Goal: Task Accomplishment & Management: Use online tool/utility

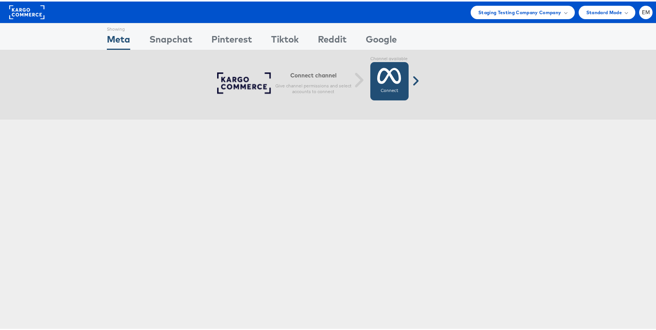
click at [377, 81] on icon at bounding box center [389, 74] width 24 height 19
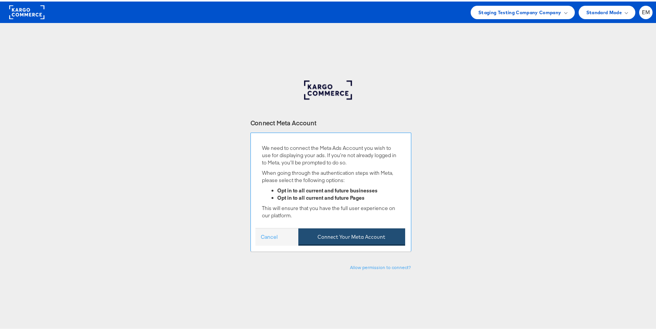
click at [328, 228] on button "Connect Your Meta Account" at bounding box center [351, 235] width 107 height 17
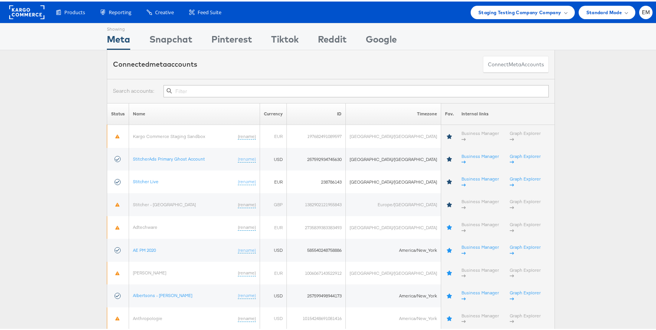
scroll to position [1816, 0]
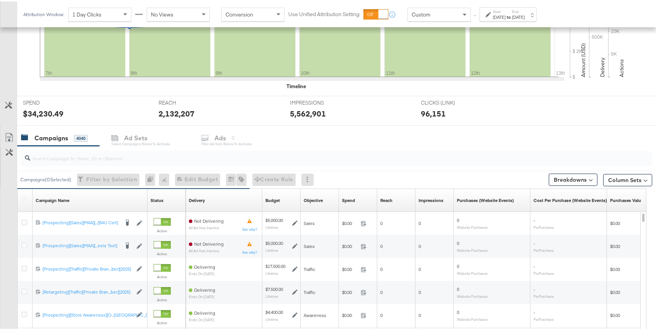
scroll to position [180, 0]
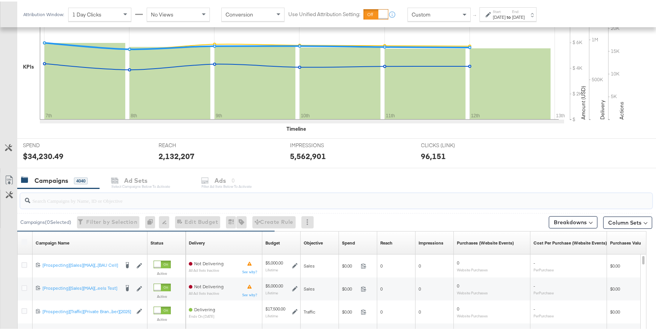
click at [83, 198] on input "search" at bounding box center [312, 195] width 565 height 15
paste input "6816108120836"
type input "6816108120836"
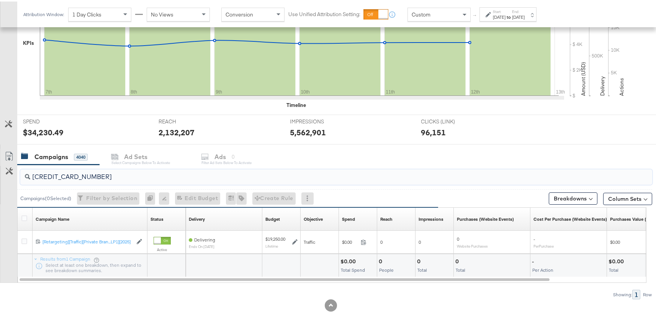
scroll to position [203, 0]
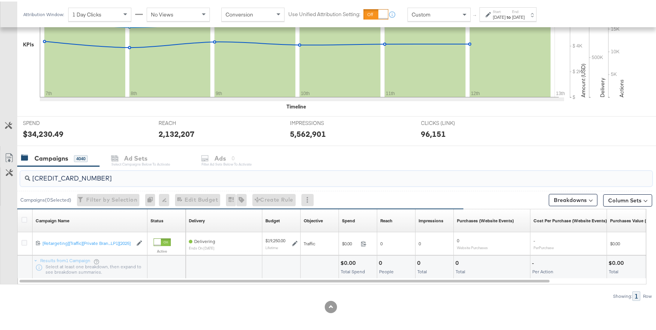
click at [106, 180] on input "6816108120836" at bounding box center [312, 173] width 565 height 15
click at [106, 175] on input "6816108120836" at bounding box center [312, 173] width 565 height 15
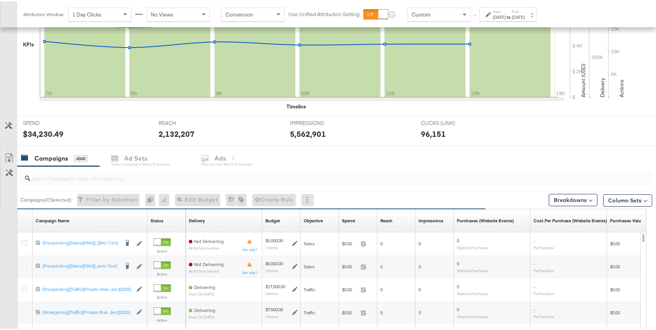
click at [2, 80] on div "Customize KPIs ✔ Clicks (Link) ✔ Reach ✔ Impressions ✔ Spend KPIs 7th 8th 9th 1…" at bounding box center [331, 55] width 662 height 180
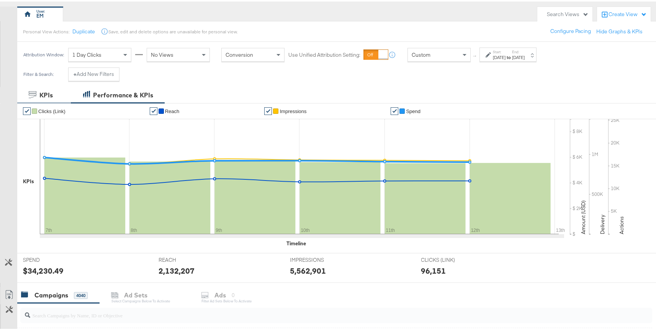
scroll to position [72, 0]
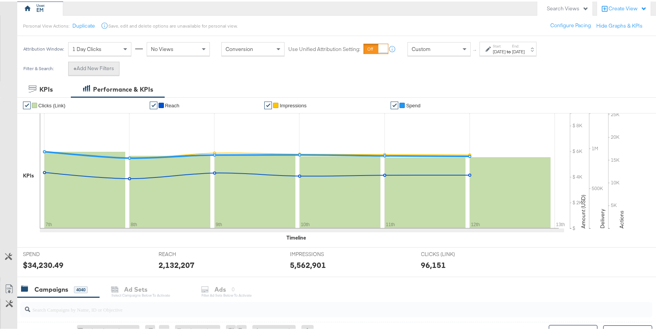
click at [99, 65] on button "+ Add New Filters" at bounding box center [93, 67] width 51 height 14
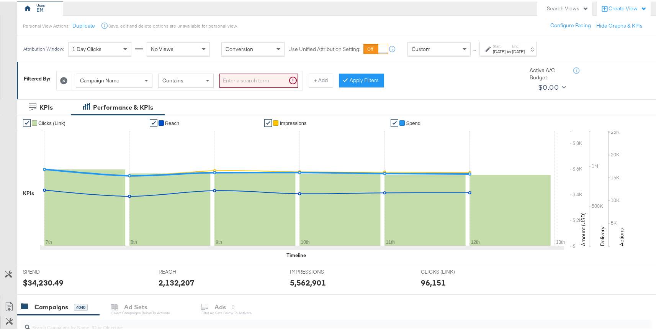
click at [125, 79] on div "Campaign Name" at bounding box center [114, 78] width 76 height 13
click at [178, 80] on div "Is" at bounding box center [186, 78] width 55 height 13
click at [249, 75] on input "search" at bounding box center [259, 79] width 79 height 14
paste input "6816108120836"
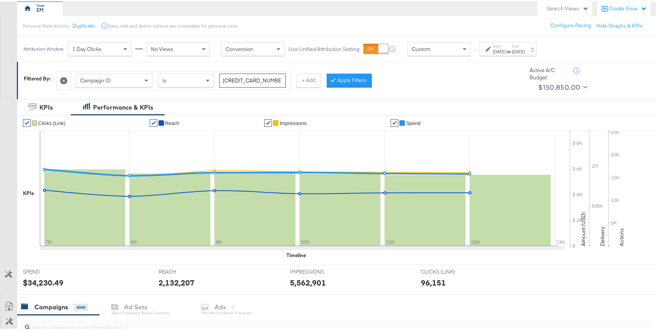
paste input "6741112944036"
paste input "6858868339836"
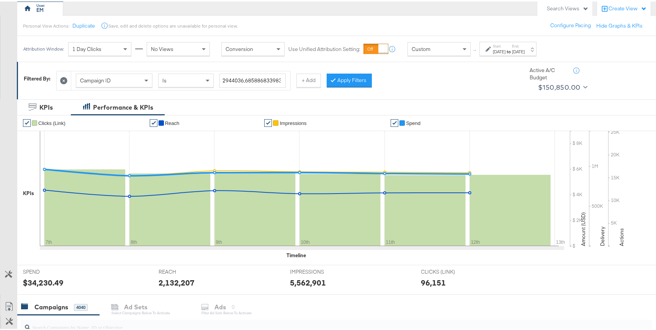
scroll to position [0, 0]
click at [272, 79] on input "6816108120836,6741112944036,6858868339836" at bounding box center [253, 79] width 66 height 14
paste input "6825595694436"
click at [275, 80] on input "6816108120836,6741112944036,6858868339836,6825595694436," at bounding box center [253, 79] width 66 height 14
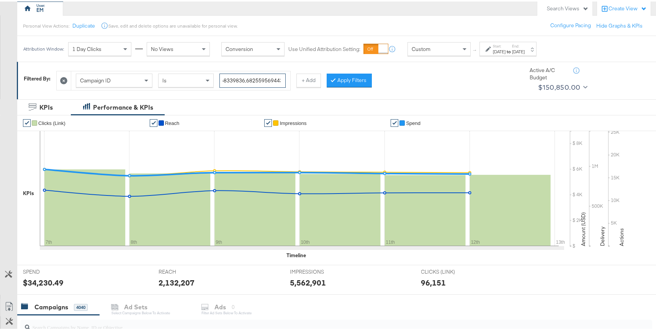
paste input "6848627749436"
type input "6816108120836,6741112944036,6858868339836,6825595694436,6848627749436"
click at [506, 50] on div "Apr 7th 2025" at bounding box center [499, 50] width 13 height 6
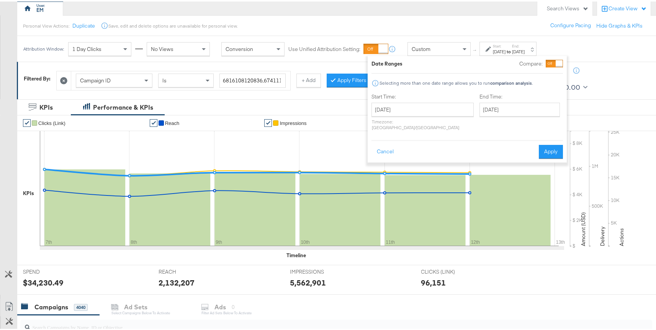
click at [338, 90] on div "Filtered By: Campaign ID Is 6816108120836,6741112944036,6858868339836,682559569…" at bounding box center [340, 76] width 632 height 29
click at [341, 82] on button "Apply Filters" at bounding box center [349, 79] width 45 height 14
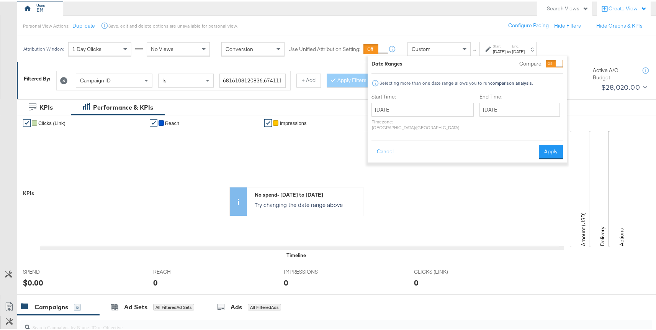
click at [8, 122] on div "Customize KPIs ✔ Clicks (Link) ✔ Reach ✔ Impressions ✔ Spend KPIs Amount (USD) …" at bounding box center [331, 203] width 662 height 180
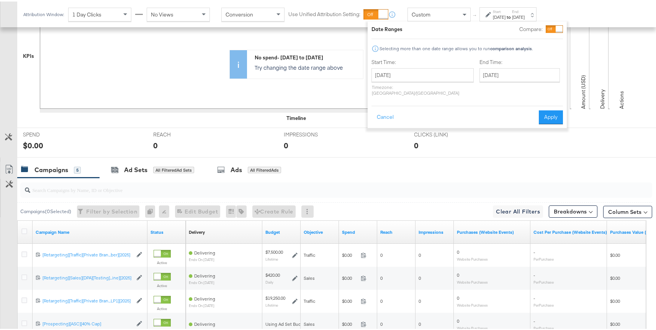
scroll to position [159, 0]
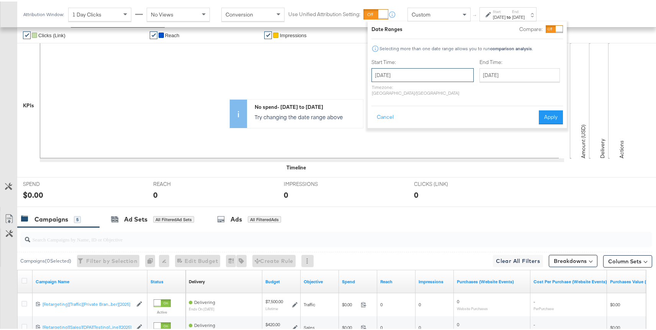
click at [434, 72] on input "April 7th 2025" at bounding box center [423, 74] width 102 height 14
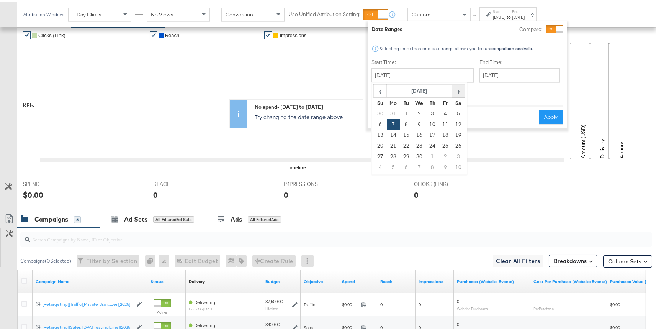
click at [461, 90] on span "›" at bounding box center [459, 89] width 12 height 11
click at [454, 132] on td "19" at bounding box center [458, 133] width 13 height 11
type input "July 19th 2025"
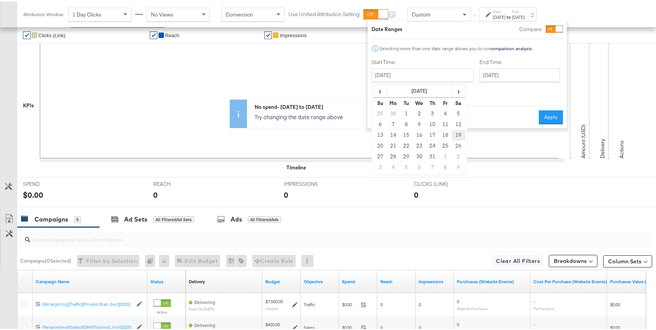
type input "July 19th 2025"
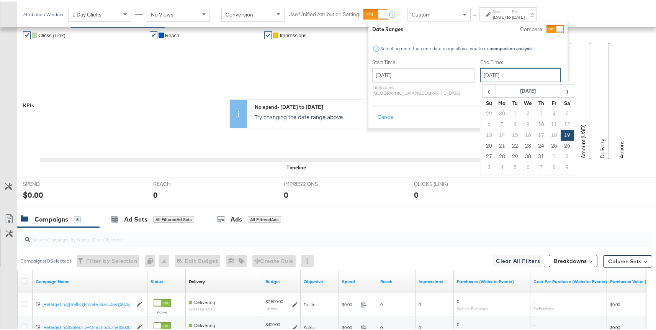
click at [480, 71] on input "July 19th 2025" at bounding box center [520, 74] width 80 height 14
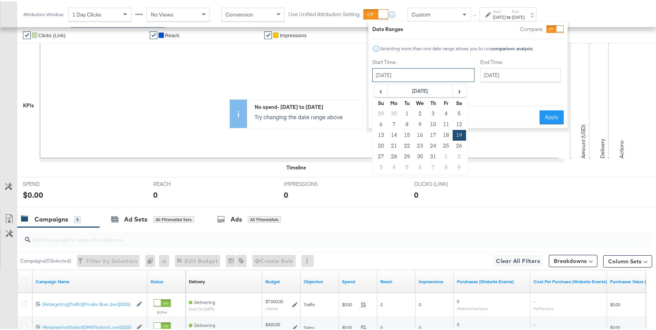
click at [424, 71] on input "July 19th 2025" at bounding box center [423, 74] width 102 height 14
click at [405, 154] on td "29" at bounding box center [407, 155] width 13 height 11
type input "July 29th 2025"
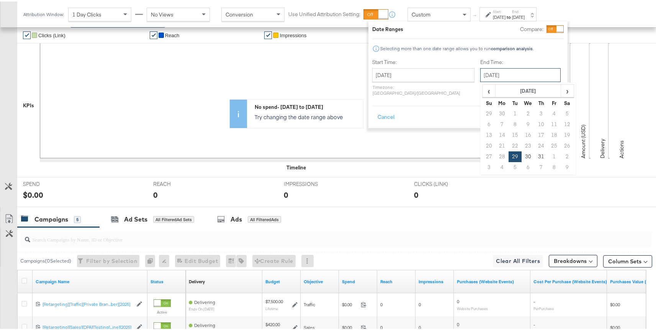
click at [480, 77] on input "July 29th 2025" at bounding box center [520, 74] width 80 height 14
click at [562, 95] on span "›" at bounding box center [568, 89] width 12 height 11
click at [496, 143] on td "18" at bounding box center [502, 144] width 13 height 11
type input "August 18th 2025"
click at [543, 110] on button "Apply" at bounding box center [554, 116] width 24 height 14
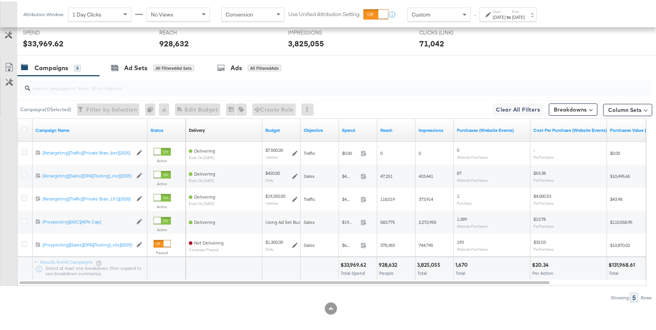
scroll to position [311, 0]
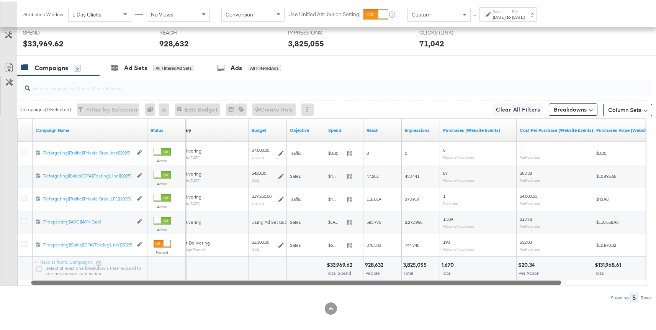
drag, startPoint x: 217, startPoint y: 278, endPoint x: 230, endPoint y: 282, distance: 13.6
click at [230, 282] on div at bounding box center [296, 280] width 530 height 7
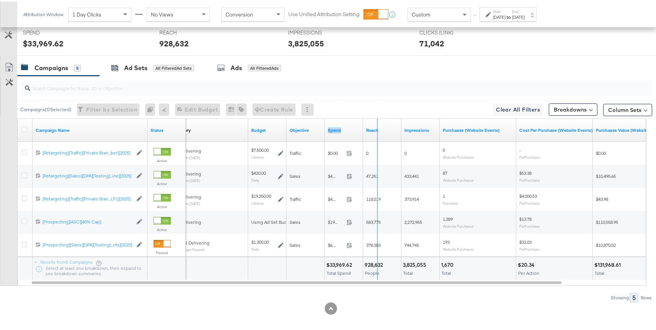
drag, startPoint x: 361, startPoint y: 120, endPoint x: 391, endPoint y: 119, distance: 29.5
click at [391, 119] on div "Delivery Sorting Unavailable Budget Objective Spend Reach Impressions Purchases…" at bounding box center [459, 128] width 575 height 23
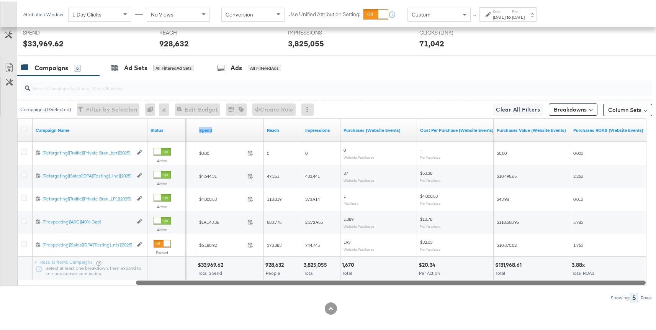
drag, startPoint x: 326, startPoint y: 279, endPoint x: 459, endPoint y: 273, distance: 133.1
click at [459, 273] on div "Campaign Name Status Objective Spend Reach Impressions Purchases (Website Event…" at bounding box center [331, 200] width 629 height 167
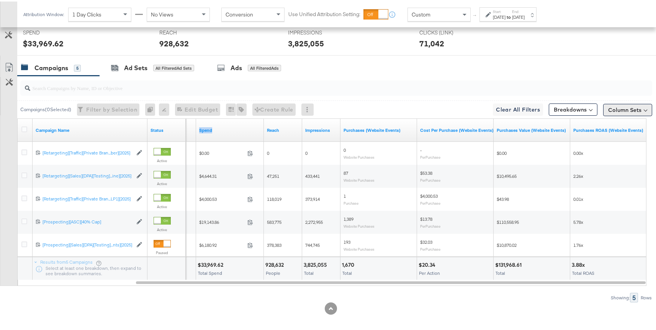
click at [609, 109] on button "Column Sets" at bounding box center [627, 108] width 49 height 12
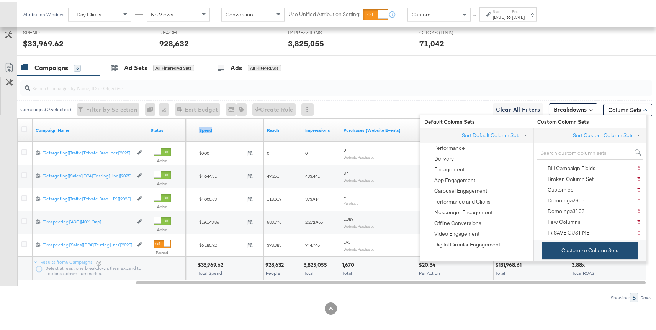
click at [571, 244] on button "Customize Column Sets" at bounding box center [590, 248] width 96 height 17
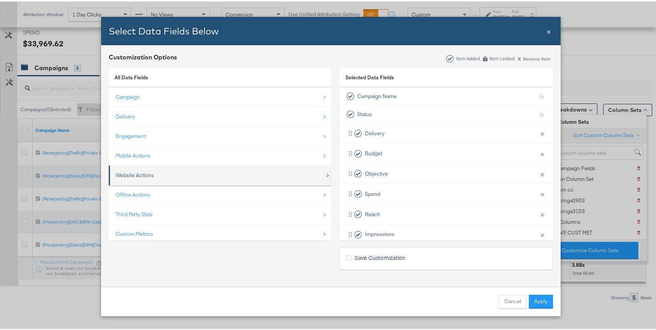
click at [200, 167] on div "Website Actions" at bounding box center [221, 174] width 210 height 16
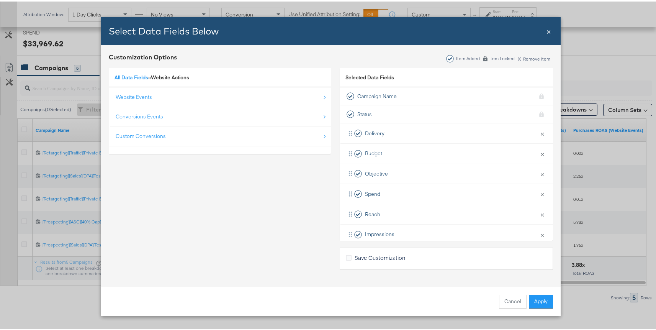
click at [139, 80] on div "All Data Fields » Website Actions" at bounding box center [220, 77] width 222 height 20
click at [137, 74] on link "All Data Fields" at bounding box center [132, 75] width 34 height 7
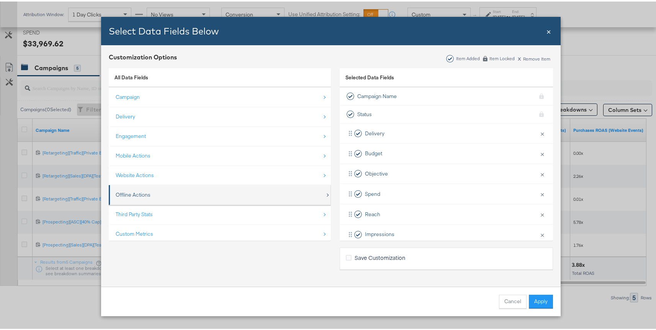
click at [153, 193] on div "Offline Actions" at bounding box center [221, 193] width 210 height 16
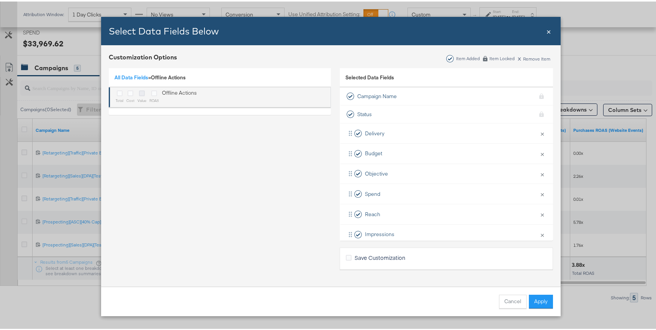
click at [139, 94] on icon "Bulk Add Locations Modal" at bounding box center [142, 92] width 6 height 6
click at [0, 0] on input "Bulk Add Locations Modal" at bounding box center [0, 0] width 0 height 0
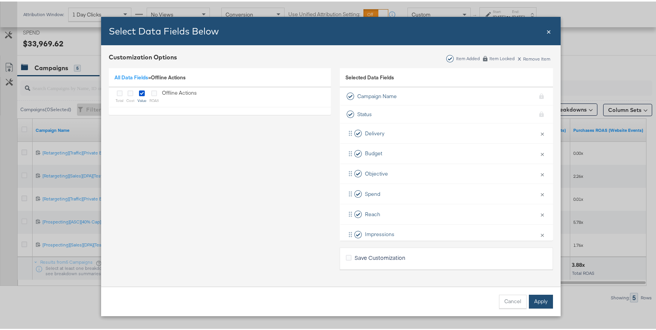
click at [539, 301] on button "Apply" at bounding box center [541, 300] width 24 height 14
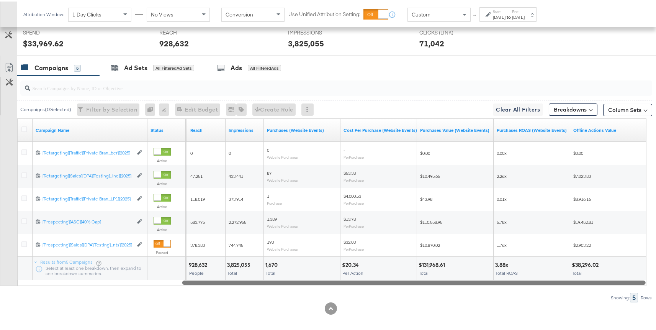
drag, startPoint x: 486, startPoint y: 278, endPoint x: 560, endPoint y: 276, distance: 74.7
click at [560, 276] on div "Campaign Name Status Spend Reach Impressions Purchases (Website Events) Cost Pe…" at bounding box center [331, 200] width 629 height 167
drag, startPoint x: 443, startPoint y: 279, endPoint x: 458, endPoint y: 281, distance: 15.4
click at [458, 281] on div at bounding box center [414, 280] width 464 height 7
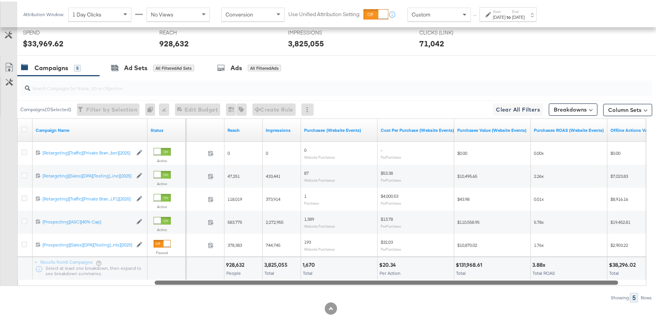
drag, startPoint x: 441, startPoint y: 281, endPoint x: 426, endPoint y: 303, distance: 26.2
click at [426, 303] on div "KPIs Performance & KPIs Customize KPIs ✔ Clicks (Link) ✔ Reach ✔ Impressions ✔ …" at bounding box center [331, 97] width 662 height 476
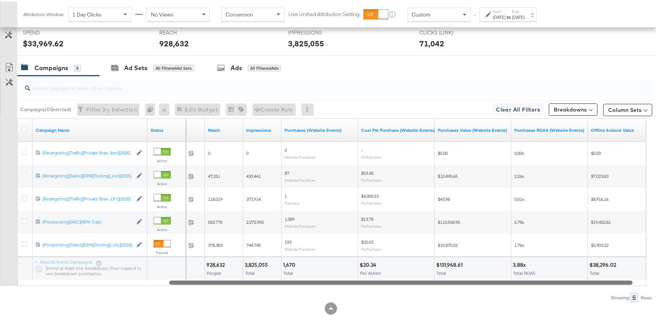
drag, startPoint x: 493, startPoint y: 281, endPoint x: 511, endPoint y: 290, distance: 19.9
click at [511, 290] on div "Campaigns ( 0 Selected) Filter by Selection Filter 0 campaigns 0 Rename 0 campa…" at bounding box center [326, 187] width 652 height 226
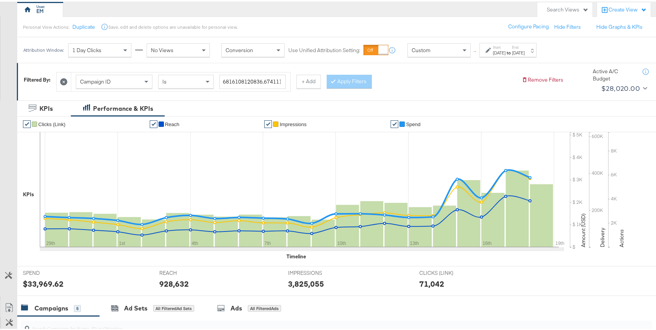
scroll to position [0, 0]
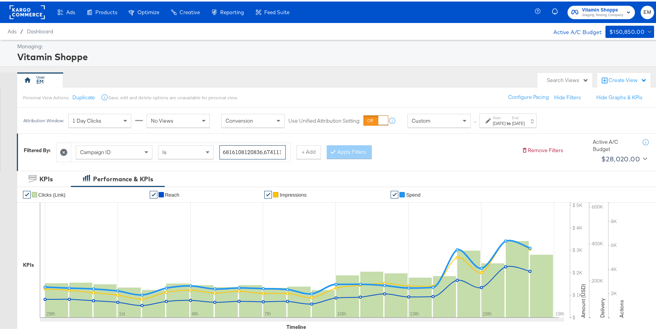
click at [238, 153] on input "6816108120836,6741112944036,6858868339836,6825595694436,6848627749436" at bounding box center [253, 151] width 66 height 14
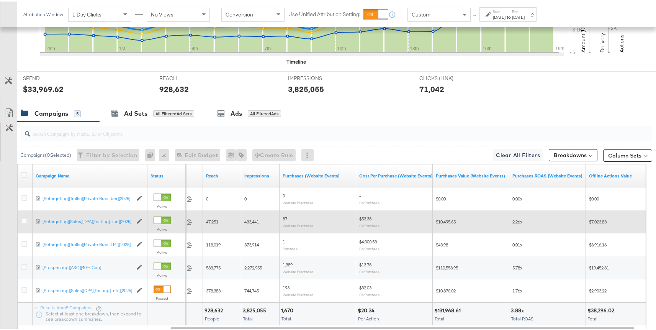
scroll to position [315, 0]
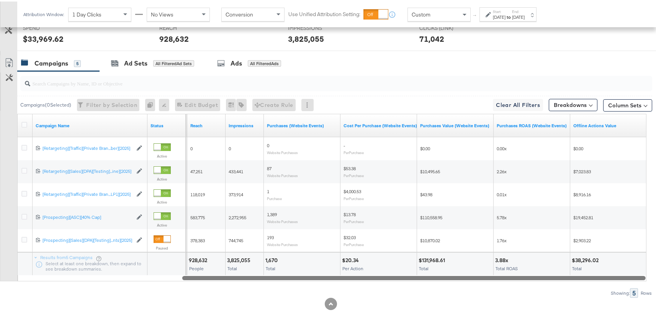
drag, startPoint x: 303, startPoint y: 276, endPoint x: 358, endPoint y: 270, distance: 55.0
click at [358, 270] on div "Campaign Name Status Spend Reach Impressions Purchases (Website Events) Cost Pe…" at bounding box center [331, 195] width 629 height 167
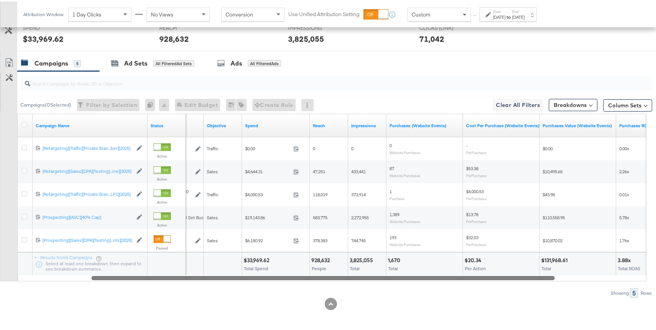
drag, startPoint x: 338, startPoint y: 277, endPoint x: 247, endPoint y: 275, distance: 91.6
click at [247, 275] on div at bounding box center [324, 276] width 464 height 7
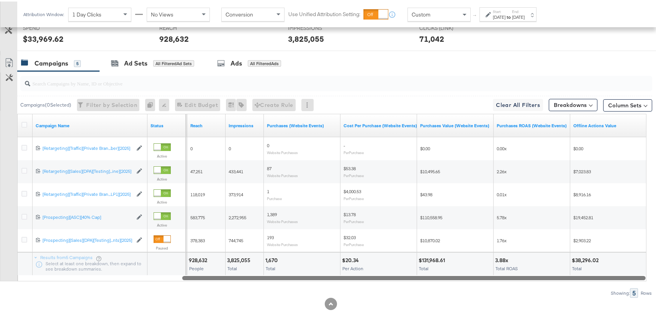
drag, startPoint x: 480, startPoint y: 275, endPoint x: 588, endPoint y: 273, distance: 108.4
click at [593, 273] on div "Campaign Name Status Spend Reach Impressions Purchases (Website Events) Cost Pe…" at bounding box center [331, 195] width 629 height 167
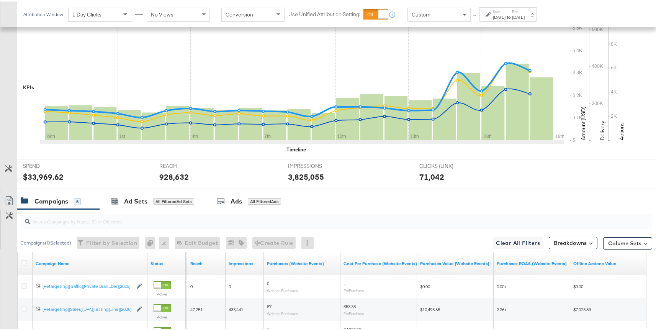
scroll to position [87, 0]
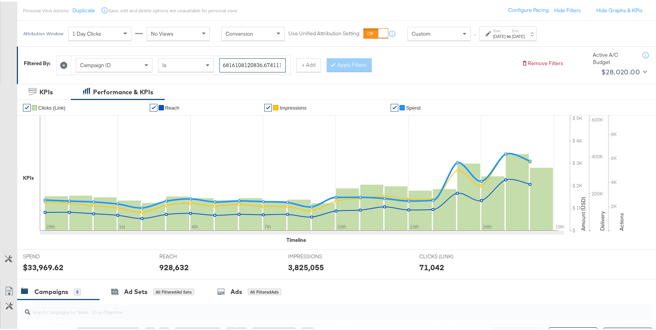
click at [248, 61] on input "6816108120836,6741112944036,6858868339836,6825595694436,6848627749436" at bounding box center [253, 64] width 66 height 14
paste input "55868708236,6855857686636,6835102072036,6847246512836,6858871248436,68350932236…"
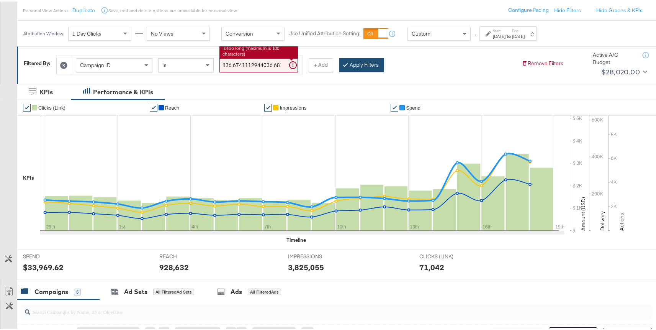
scroll to position [0, 0]
click at [370, 68] on button "Apply Filters" at bounding box center [361, 64] width 45 height 14
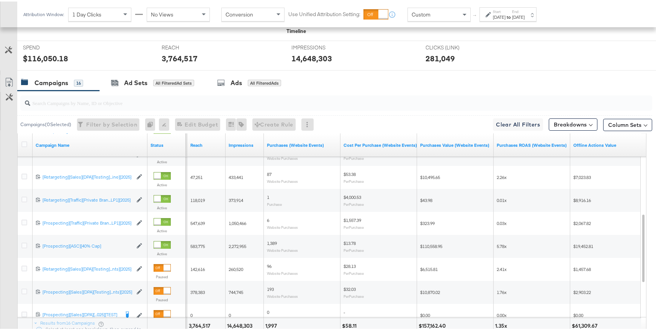
scroll to position [361, 0]
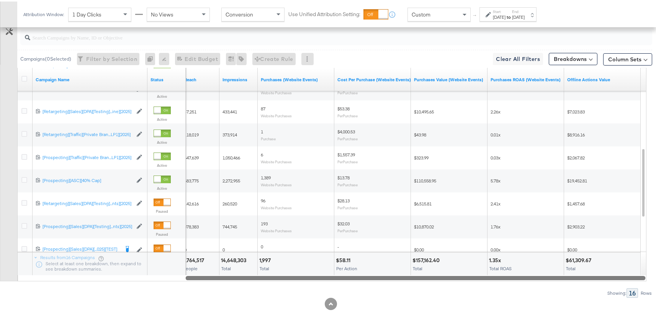
drag, startPoint x: 396, startPoint y: 277, endPoint x: 415, endPoint y: 279, distance: 19.6
click at [415, 279] on div "Campaign Name Status Reach Impressions Purchases (Website Events) Cost Per Purc…" at bounding box center [331, 172] width 629 height 213
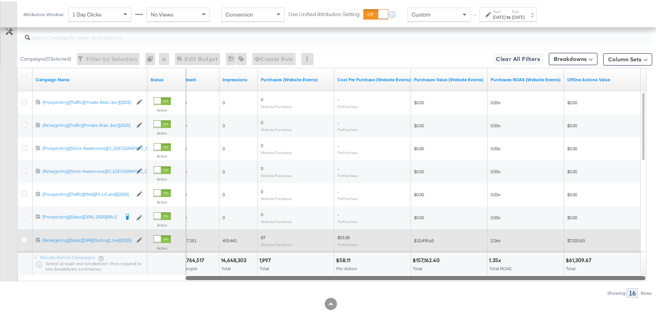
drag, startPoint x: 384, startPoint y: 277, endPoint x: 452, endPoint y: 245, distance: 75.1
click at [452, 245] on div "Campaign Name Status Reach Impressions Purchases (Website Events) Cost Per Purc…" at bounding box center [331, 172] width 629 height 213
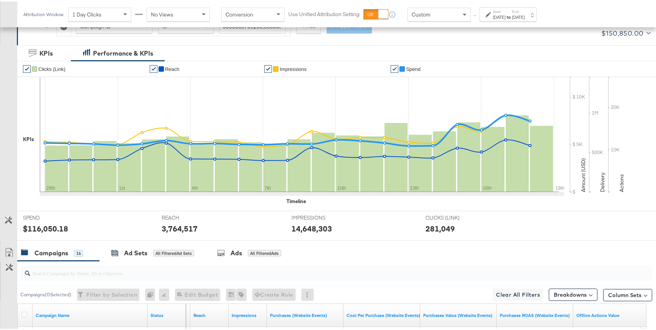
scroll to position [108, 0]
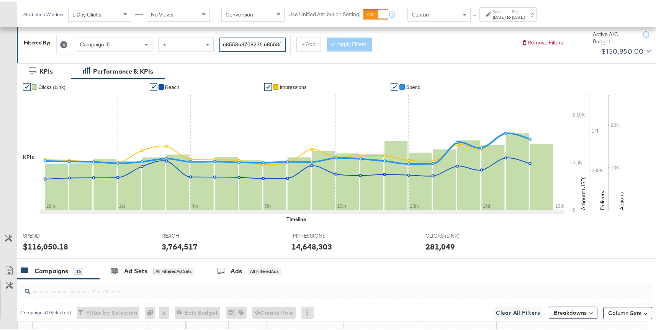
click at [265, 42] on input "6855868708236,6855857686636,6835102072036,6847246512836,6858871248436,683509322…" at bounding box center [253, 43] width 66 height 14
paste input "search"
click at [347, 41] on button "Apply Filters" at bounding box center [349, 43] width 45 height 14
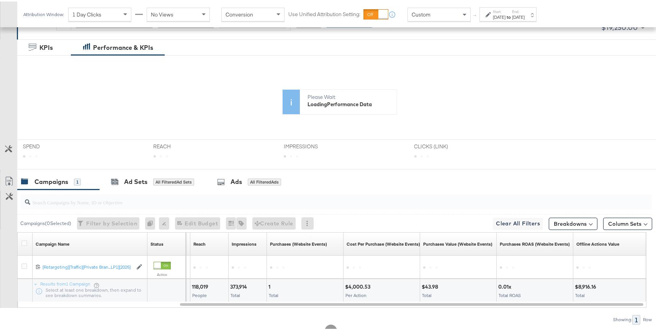
scroll to position [158, 0]
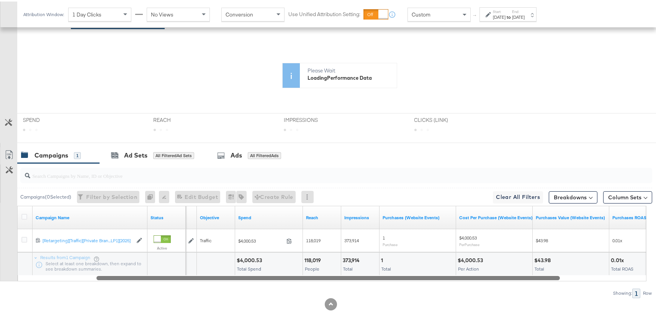
drag, startPoint x: 413, startPoint y: 277, endPoint x: 394, endPoint y: 284, distance: 19.9
click at [394, 284] on div "Campaigns ( 0 Selected) Filter by Selection Filter 0 campaigns 0 Rename 0 campa…" at bounding box center [326, 229] width 652 height 134
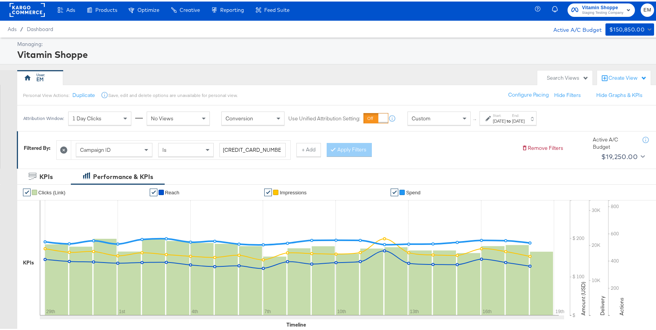
scroll to position [0, 0]
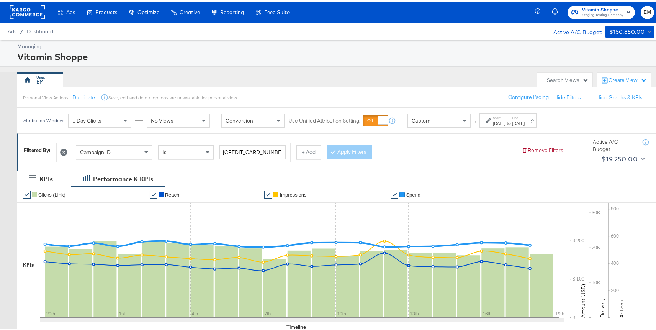
click at [97, 118] on span "1 Day Clicks" at bounding box center [86, 119] width 29 height 7
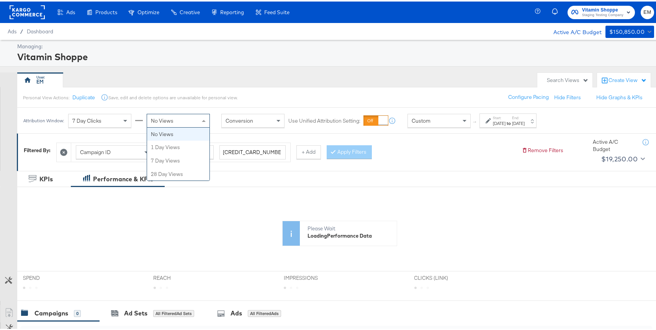
click at [156, 124] on div "No Views" at bounding box center [178, 119] width 62 height 13
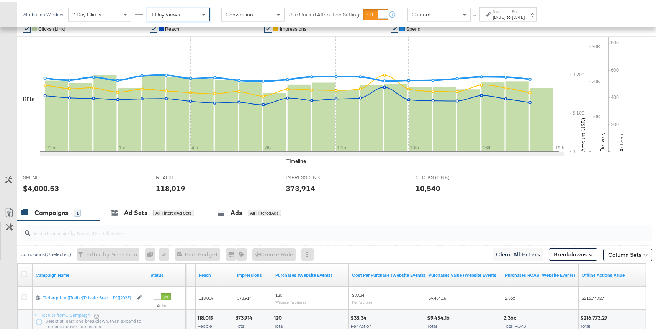
scroll to position [223, 0]
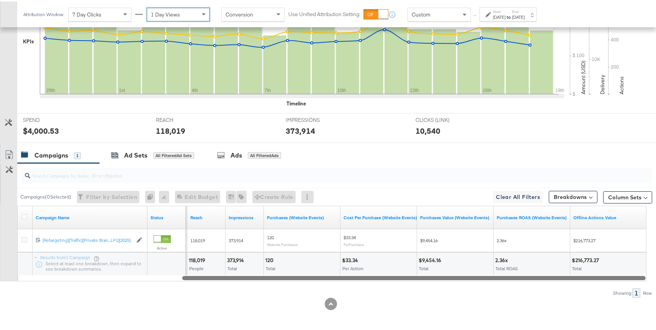
drag, startPoint x: 368, startPoint y: 278, endPoint x: 383, endPoint y: 276, distance: 15.9
click at [383, 276] on div at bounding box center [414, 276] width 464 height 7
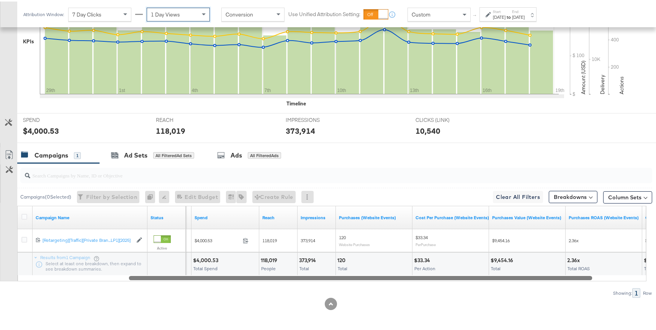
drag, startPoint x: 372, startPoint y: 278, endPoint x: 319, endPoint y: 275, distance: 52.5
click at [319, 275] on div at bounding box center [361, 276] width 464 height 7
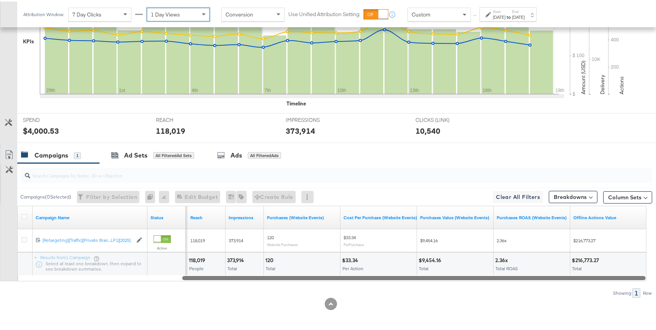
drag, startPoint x: 406, startPoint y: 275, endPoint x: 488, endPoint y: 275, distance: 82.0
click at [488, 275] on div at bounding box center [414, 276] width 464 height 7
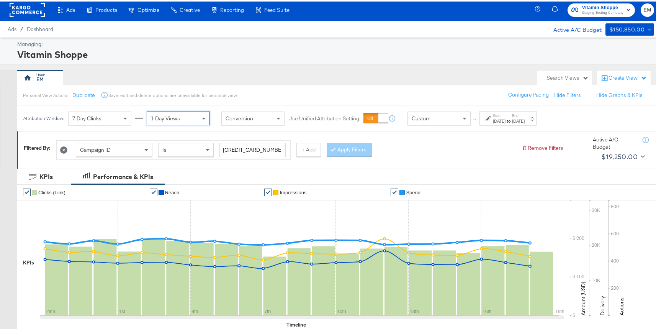
scroll to position [0, 0]
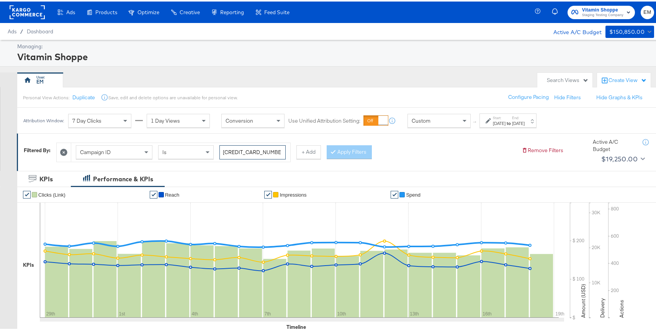
click at [250, 151] on input "6816108120836" at bounding box center [253, 151] width 66 height 14
paste input "6855868708236 6855857686636 6835102072036 6847246512836 6858871248436 683509322…"
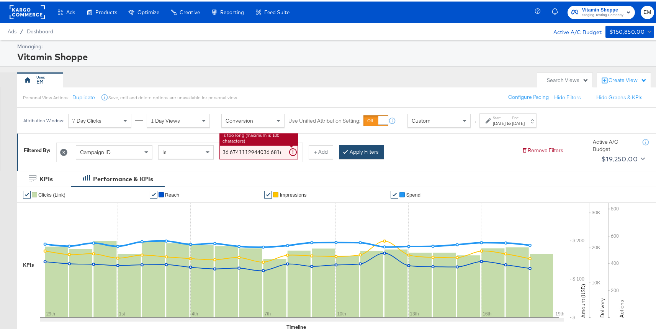
type input "6855868708236 6855857686636 6835102072036 6847246512836 6858871248436 683509322…"
click at [349, 151] on button "Apply Filters" at bounding box center [361, 151] width 45 height 14
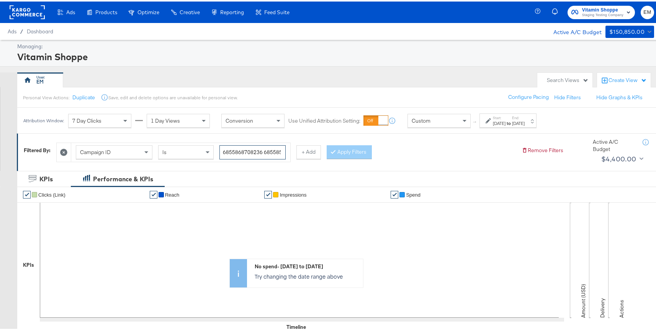
click at [264, 151] on input "6855868708236 6855857686636 6835102072036 6847246512836 6858871248436 683509322…" at bounding box center [253, 151] width 66 height 14
click at [236, 151] on input "6855868708236 6855857686636 6835102072036 6847246512836 6858871248436 683509322…" at bounding box center [253, 151] width 66 height 14
paste input "6855868708236,6855857686636,6835102072036,6847246512836,6858871248436,683509322…"
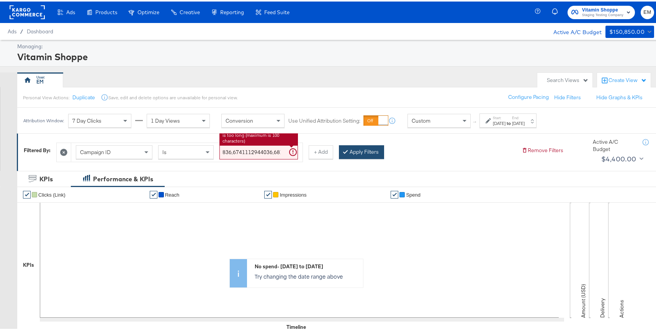
type input "6855868708236,6855857686636,6835102072036,6847246512836,6858871248436,683509322…"
click at [365, 151] on button "Apply Filters" at bounding box center [361, 151] width 45 height 14
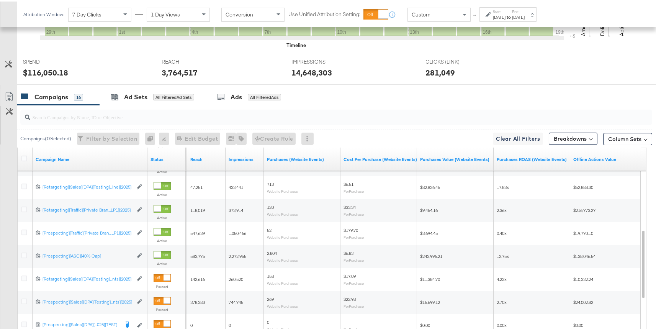
scroll to position [361, 0]
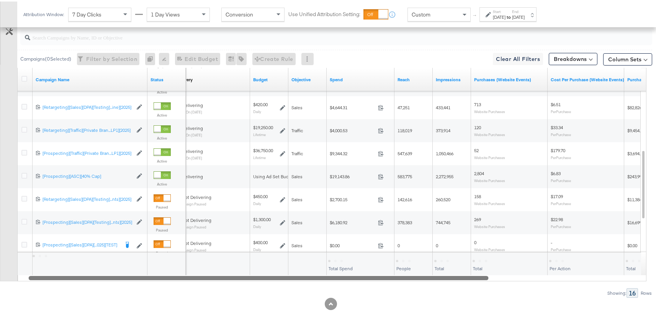
drag, startPoint x: 351, startPoint y: 275, endPoint x: 274, endPoint y: 278, distance: 76.3
click at [274, 278] on div at bounding box center [259, 276] width 460 height 7
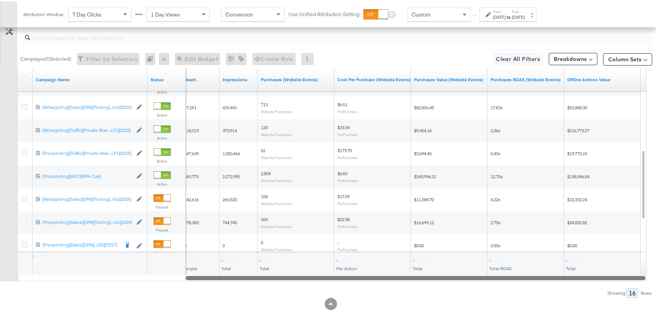
drag, startPoint x: 286, startPoint y: 277, endPoint x: 463, endPoint y: 267, distance: 176.9
click at [463, 267] on div "Campaign Name Status Reach Impressions Purchases (Website Events) Cost Per Purc…" at bounding box center [331, 172] width 629 height 213
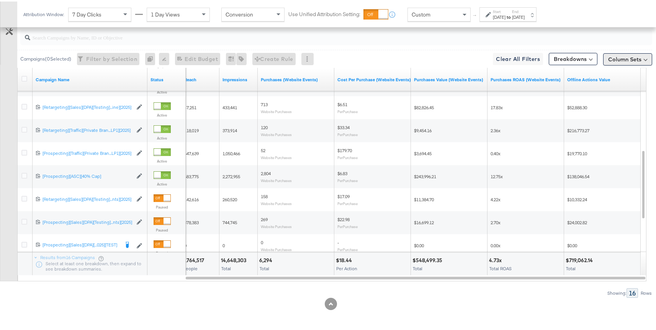
click at [627, 62] on button "Column Sets" at bounding box center [627, 58] width 49 height 12
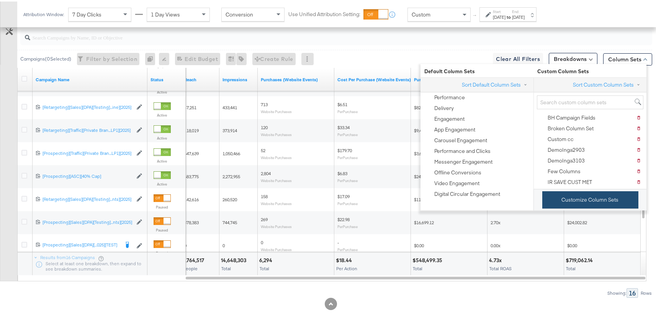
click at [565, 193] on button "Customize Column Sets" at bounding box center [590, 198] width 96 height 17
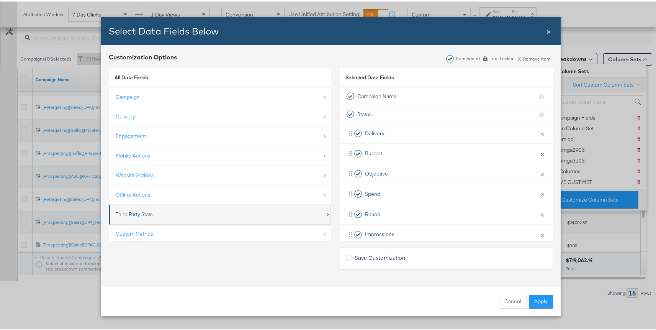
scroll to position [11, 0]
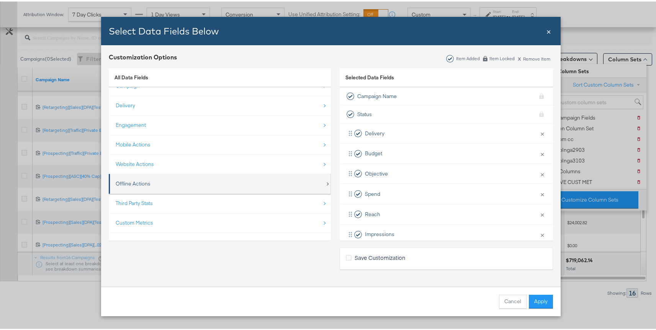
click at [144, 183] on div "Offline Actions" at bounding box center [133, 182] width 35 height 7
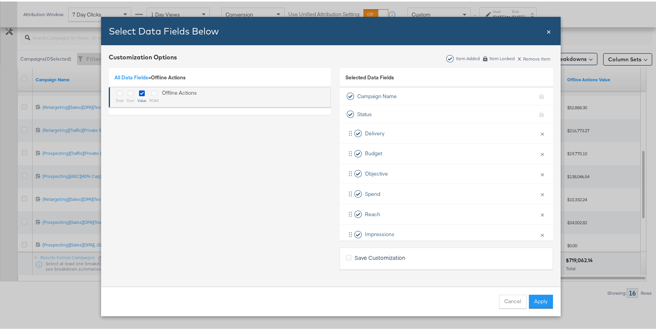
scroll to position [0, 0]
click at [117, 94] on icon "Bulk Add Locations Modal" at bounding box center [120, 92] width 6 height 6
click at [0, 0] on input "Bulk Add Locations Modal" at bounding box center [0, 0] width 0 height 0
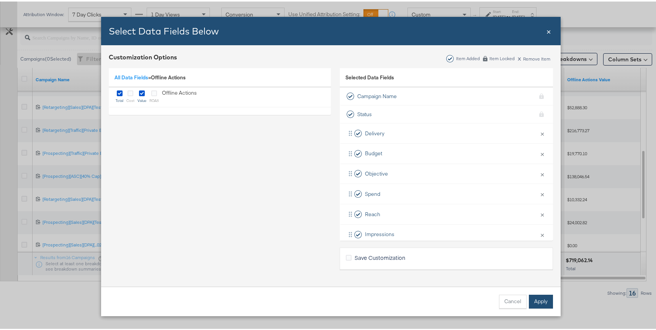
click at [537, 298] on button "Apply" at bounding box center [541, 300] width 24 height 14
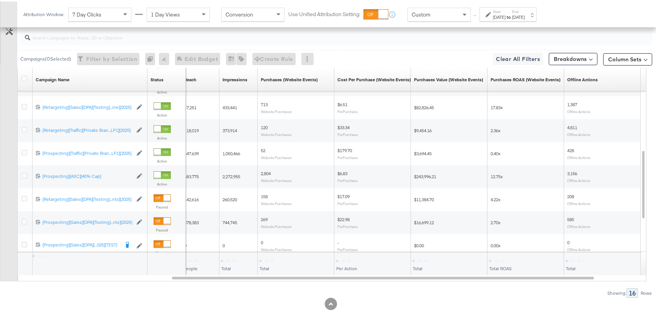
scroll to position [246, 0]
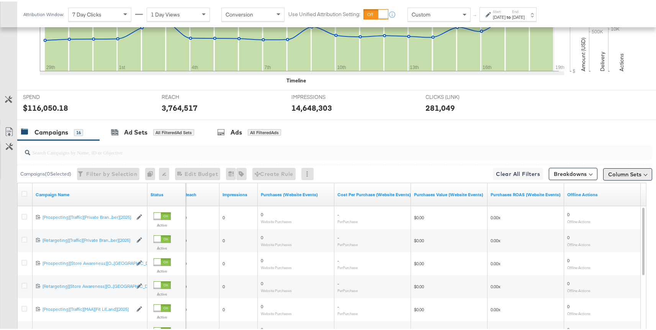
click at [616, 175] on button "Column Sets" at bounding box center [627, 173] width 49 height 12
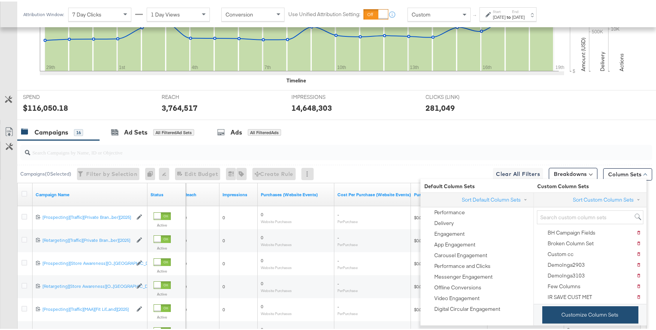
click at [567, 315] on button "Customize Column Sets" at bounding box center [590, 313] width 96 height 17
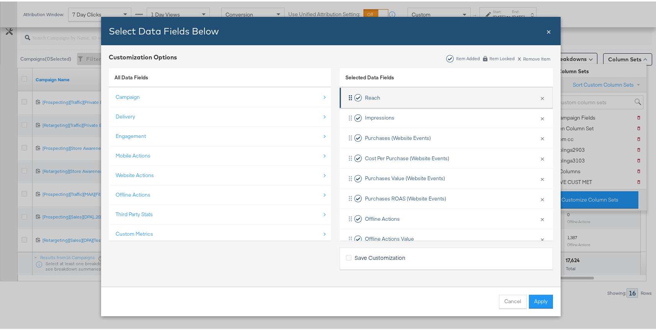
scroll to position [133, 0]
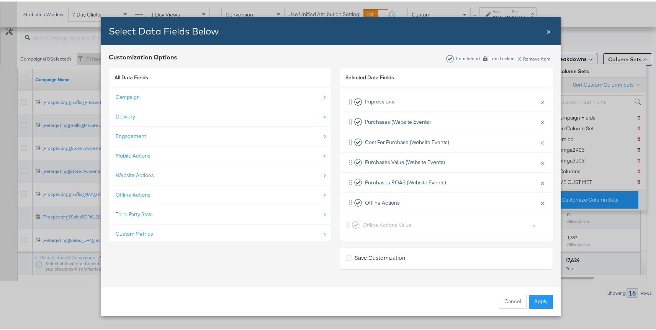
click at [419, 219] on div "Delivery × Remove from KPIs Budget × Remove from KPIs Objective × Remove from K…" at bounding box center [446, 110] width 213 height 242
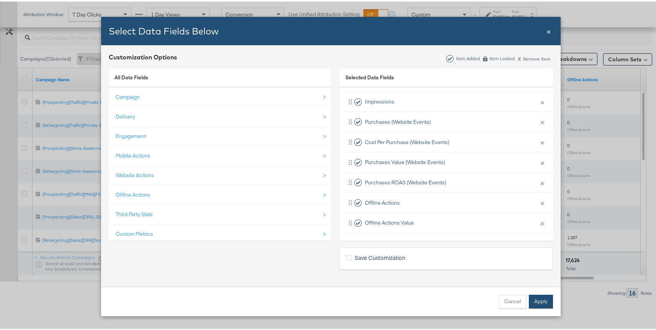
click at [535, 302] on button "Apply" at bounding box center [541, 300] width 24 height 14
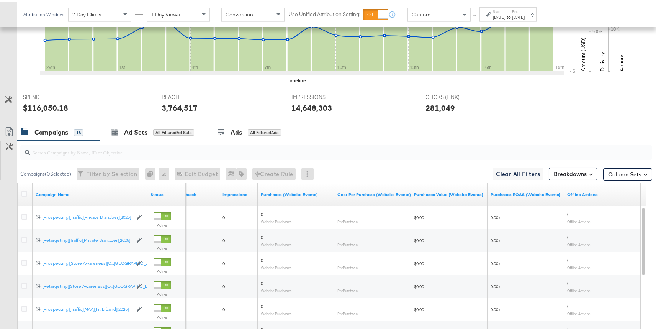
scroll to position [361, 0]
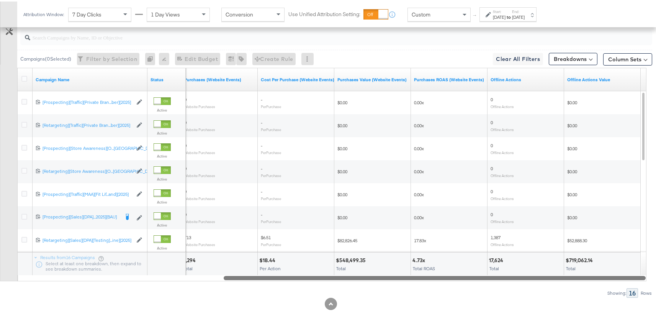
drag, startPoint x: 423, startPoint y: 275, endPoint x: 521, endPoint y: 271, distance: 97.8
click at [521, 271] on div "Campaign Name Status Purchases (Website Events) Cost Per Purchase (Website Even…" at bounding box center [331, 172] width 629 height 213
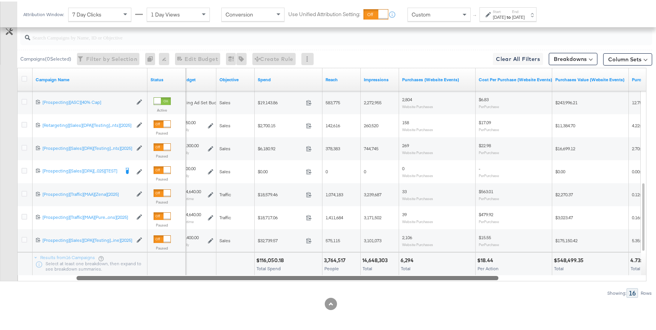
drag, startPoint x: 452, startPoint y: 276, endPoint x: 305, endPoint y: 273, distance: 147.9
click at [305, 273] on div "Campaign Name Status Budget Objective Spend Reach Impressions Purchases (Websit…" at bounding box center [331, 172] width 629 height 213
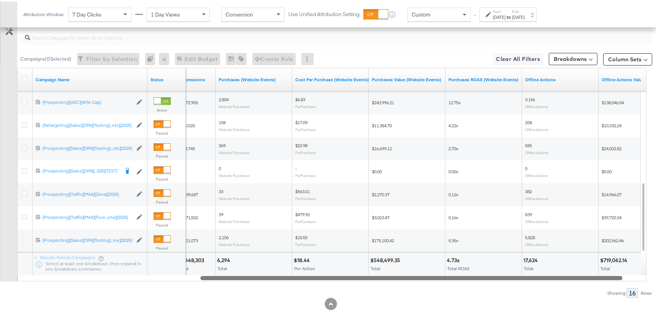
drag, startPoint x: 448, startPoint y: 278, endPoint x: 590, endPoint y: 284, distance: 142.6
click at [590, 284] on div "Campaigns ( 0 Selected) Filter by Selection Filter 0 campaigns 0 Rename 0 campa…" at bounding box center [326, 160] width 652 height 272
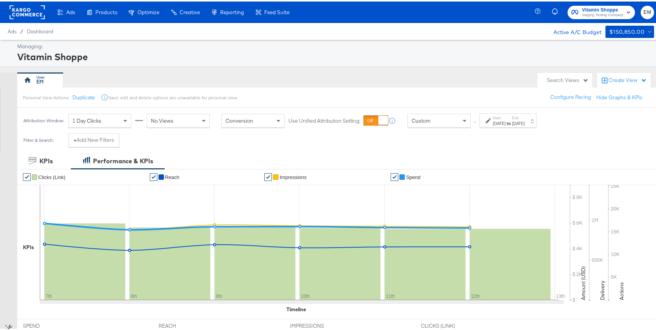
click at [506, 123] on div "Apr 7th 2025" at bounding box center [499, 122] width 13 height 6
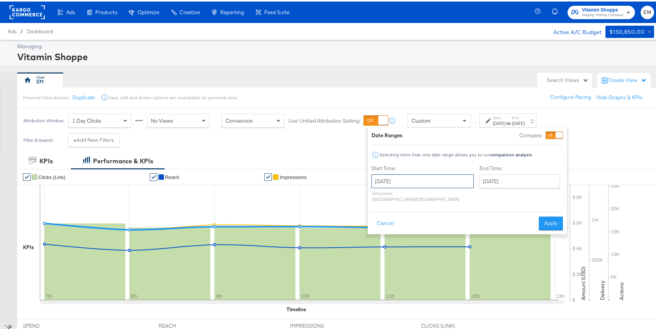
click at [433, 180] on input "April 7th 2025" at bounding box center [423, 180] width 102 height 14
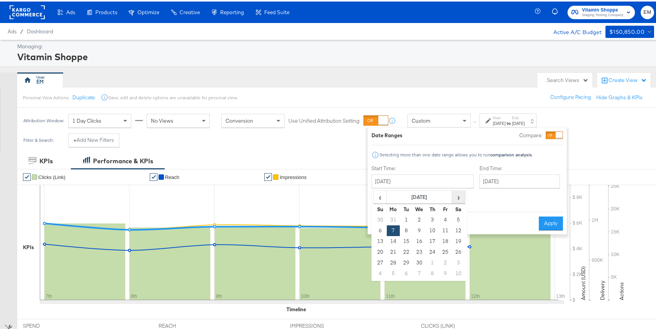
click at [457, 197] on span "›" at bounding box center [459, 195] width 12 height 11
click at [456, 196] on span "›" at bounding box center [459, 195] width 12 height 11
click at [396, 249] on td "18" at bounding box center [393, 250] width 13 height 11
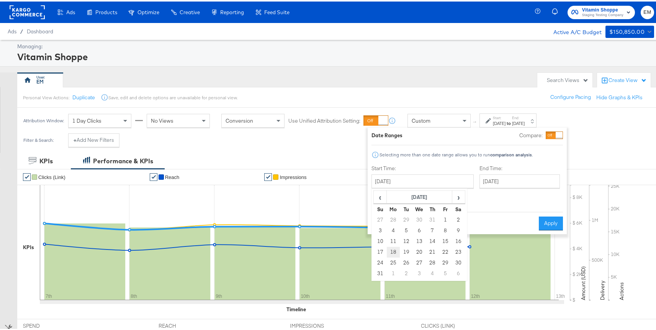
type input "August 18th 2025"
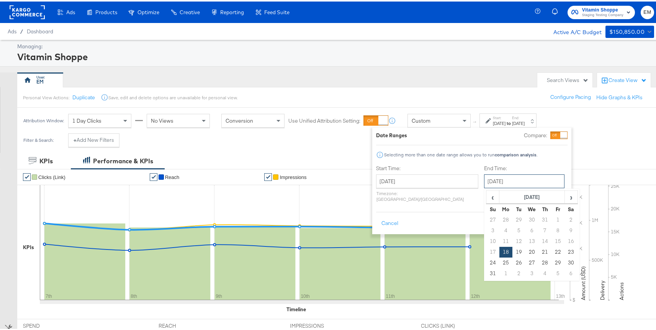
click at [484, 183] on input "August 18th 2025" at bounding box center [524, 180] width 80 height 14
click at [565, 193] on span "›" at bounding box center [571, 195] width 12 height 11
click at [487, 240] on td "14" at bounding box center [493, 239] width 13 height 11
type input "September 14th 2025"
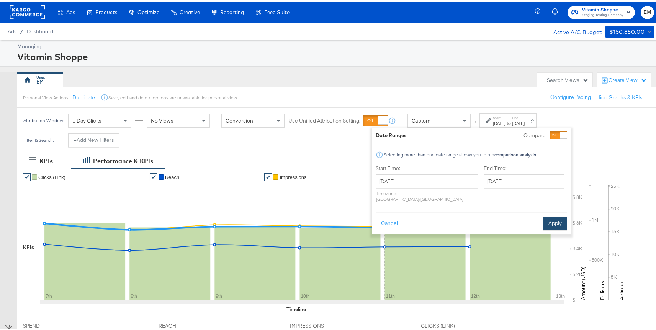
click at [553, 215] on button "Apply" at bounding box center [555, 222] width 24 height 14
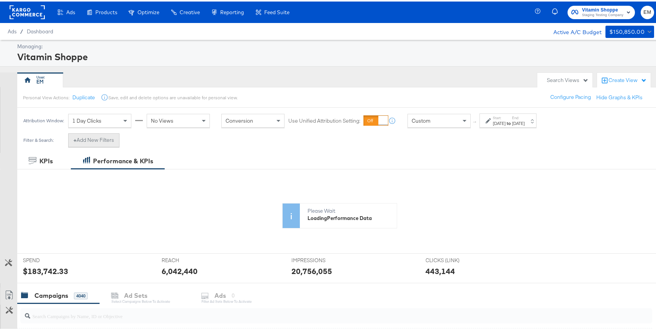
click at [108, 136] on button "+ Add New Filters" at bounding box center [93, 139] width 51 height 14
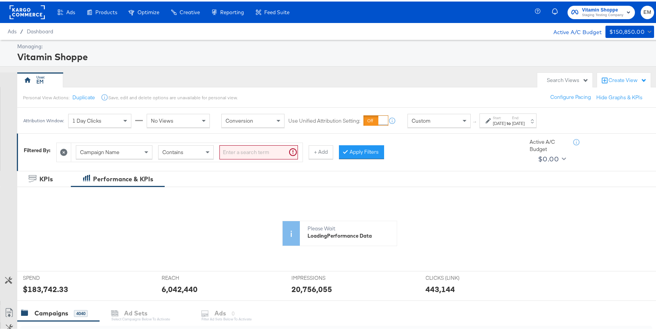
click at [133, 154] on div "Campaign Name" at bounding box center [114, 150] width 76 height 13
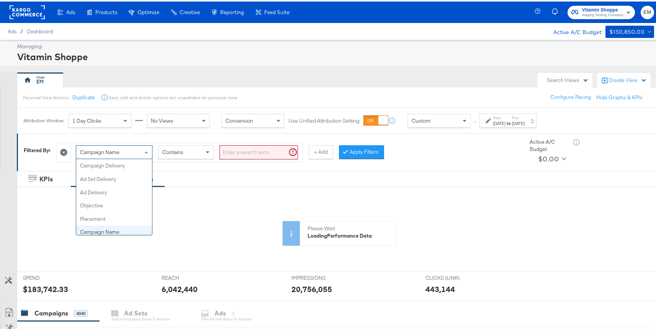
scroll to position [66, 0]
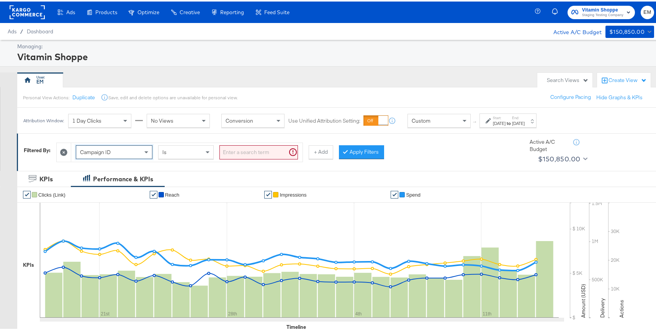
click at [244, 152] on input "search" at bounding box center [259, 151] width 79 height 14
paste input "6816108120836,6741112944036,6858868339836,6825595694436,6848627749436"
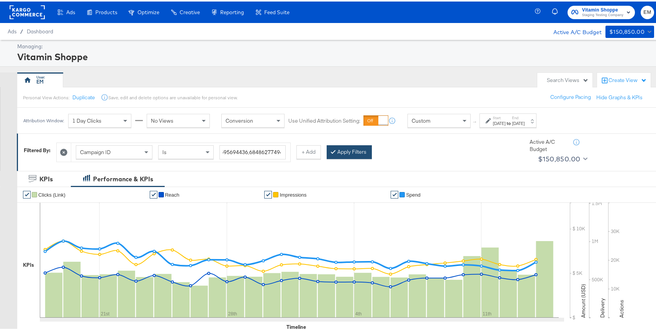
scroll to position [0, 0]
click at [354, 152] on button "Apply Filters" at bounding box center [349, 151] width 45 height 14
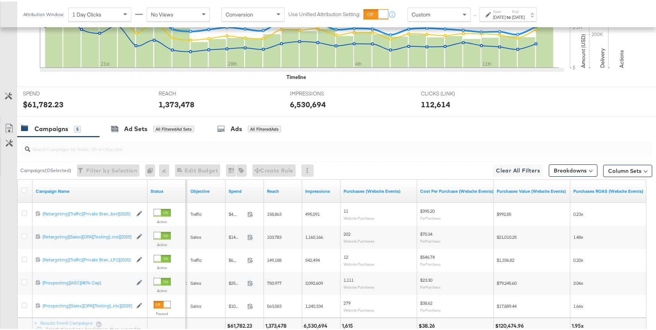
scroll to position [315, 0]
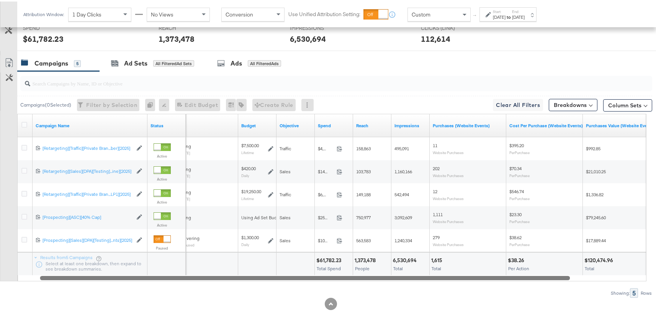
drag, startPoint x: 288, startPoint y: 276, endPoint x: 315, endPoint y: 275, distance: 27.2
click at [315, 275] on div at bounding box center [305, 276] width 530 height 7
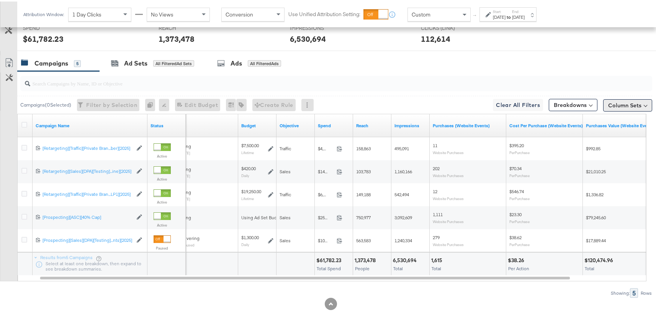
click at [612, 104] on button "Column Sets" at bounding box center [627, 104] width 49 height 12
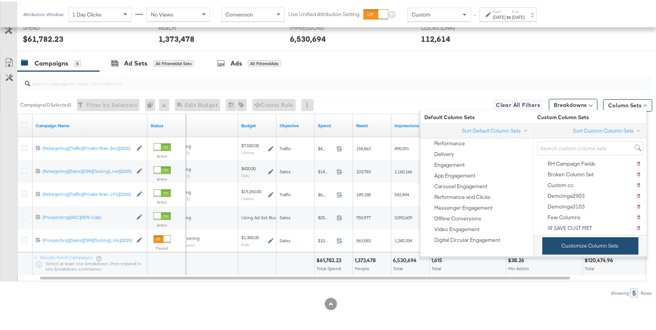
click at [566, 241] on button "Customize Column Sets" at bounding box center [590, 244] width 96 height 17
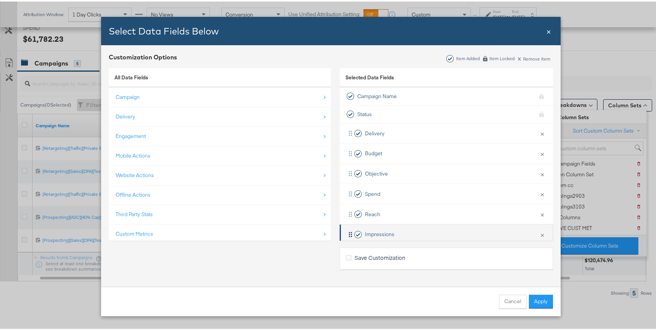
scroll to position [92, 0]
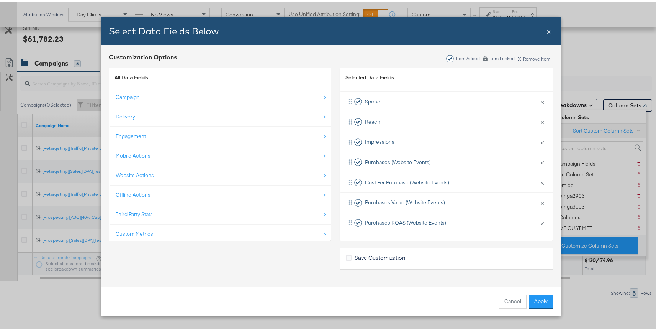
click at [541, 33] on div "Select Data Fields Below" at bounding box center [327, 29] width 437 height 13
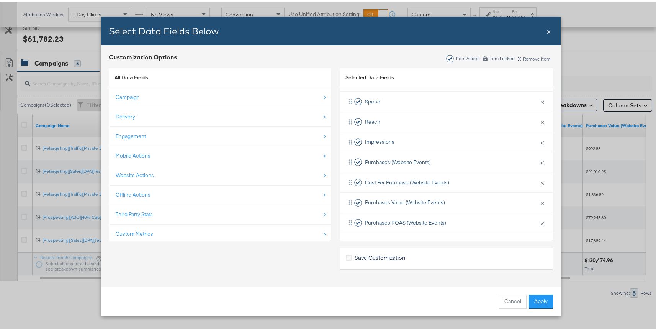
click at [547, 34] on span "×" at bounding box center [549, 29] width 5 height 10
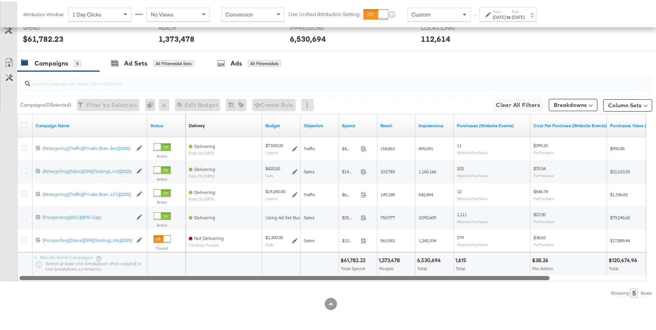
drag, startPoint x: 421, startPoint y: 274, endPoint x: 344, endPoint y: 274, distance: 77.0
click at [344, 274] on div at bounding box center [285, 276] width 530 height 7
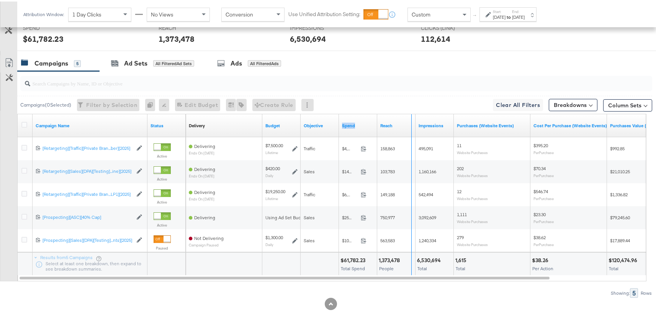
drag, startPoint x: 376, startPoint y: 115, endPoint x: 412, endPoint y: 115, distance: 36.0
click at [412, 115] on div "Delivery Sorting Unavailable Budget Objective Spend Reach Impressions Purchases…" at bounding box center [473, 124] width 575 height 23
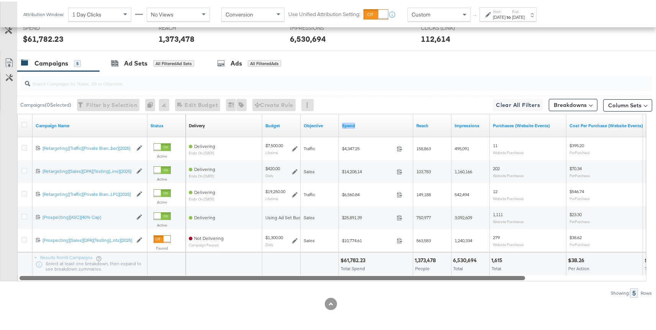
drag, startPoint x: 389, startPoint y: 278, endPoint x: 328, endPoint y: 275, distance: 61.4
click at [328, 275] on div at bounding box center [273, 276] width 506 height 7
drag, startPoint x: 419, startPoint y: 275, endPoint x: 446, endPoint y: 274, distance: 26.5
click at [446, 274] on div at bounding box center [273, 276] width 506 height 7
drag, startPoint x: 335, startPoint y: 277, endPoint x: 329, endPoint y: 277, distance: 5.4
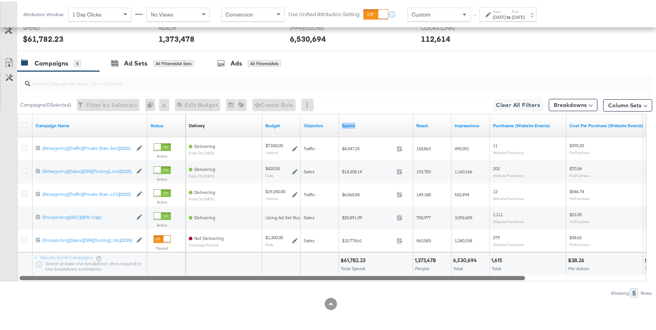
click at [329, 277] on div at bounding box center [273, 276] width 506 height 7
click at [431, 281] on div "Campaigns ( 0 Selected) Filter by Selection Filter 0 campaigns 0 Rename 0 campa…" at bounding box center [326, 183] width 652 height 226
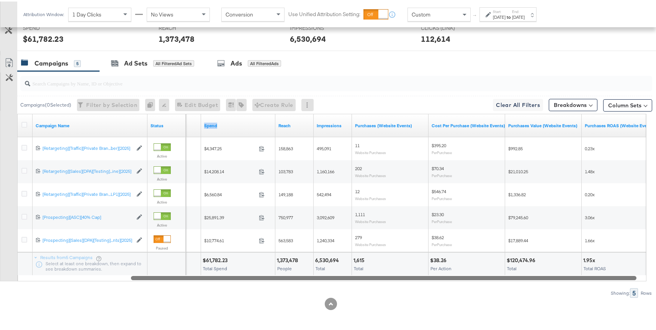
drag, startPoint x: 429, startPoint y: 278, endPoint x: 506, endPoint y: 276, distance: 76.7
click at [506, 276] on div at bounding box center [384, 276] width 506 height 7
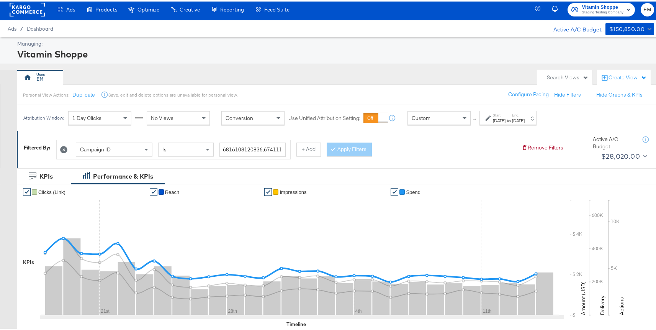
scroll to position [0, 0]
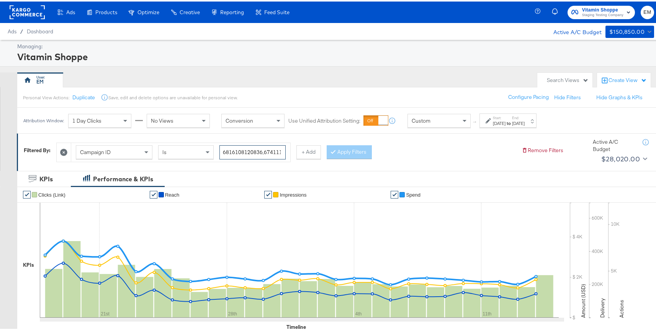
click at [276, 152] on input "6816108120836,6741112944036,6858868339836,6825595694436,6848627749436" at bounding box center [253, 151] width 66 height 14
paste input "6847240417236"
click at [272, 151] on input "6816108120836,6741112944036,6858868339836,6825595694436,6848627749436,684724041…" at bounding box center [253, 151] width 66 height 14
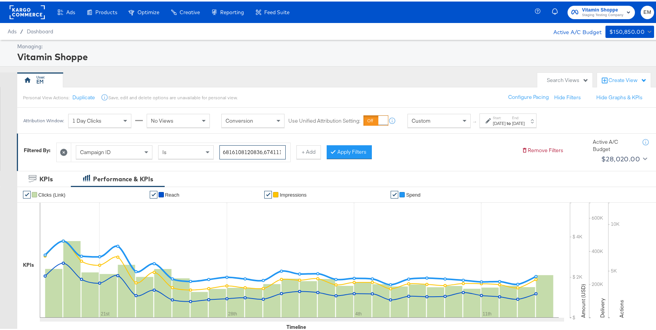
click at [264, 155] on input "6816108120836,6741112944036,6858868339836,6825595694436,6848627749436,684724041…" at bounding box center [253, 151] width 66 height 14
paste input "55868708236,6855857686636,6835102072036,6847246512836,6858871248436,68350932236…"
click at [350, 154] on button "Apply Filters" at bounding box center [361, 151] width 45 height 14
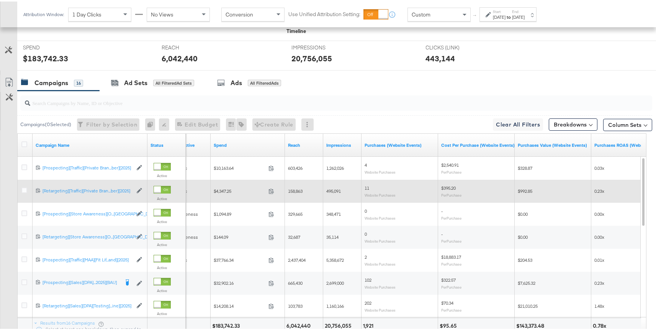
scroll to position [361, 0]
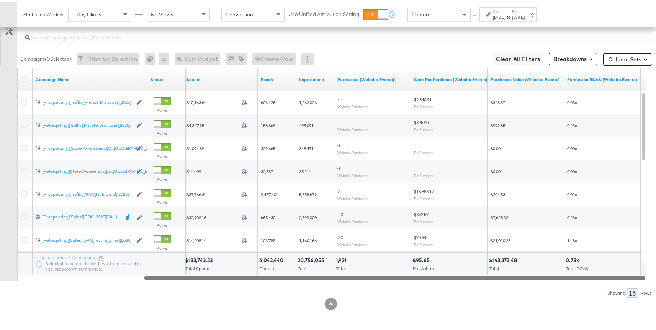
drag, startPoint x: 452, startPoint y: 275, endPoint x: 486, endPoint y: 275, distance: 34.5
click at [486, 275] on div at bounding box center [394, 276] width 501 height 7
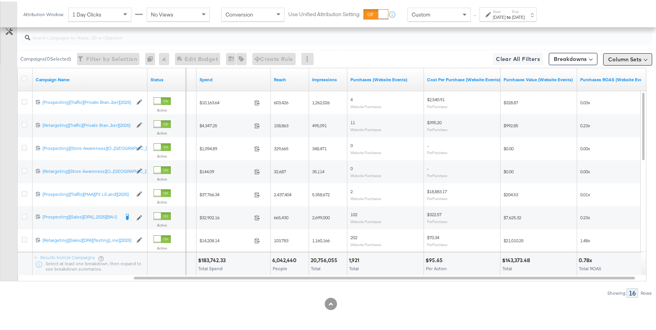
click at [619, 57] on button "Column Sets" at bounding box center [627, 58] width 49 height 12
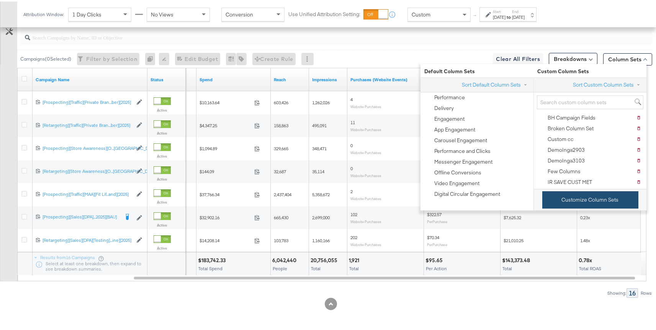
click at [576, 199] on button "Customize Column Sets" at bounding box center [590, 198] width 96 height 17
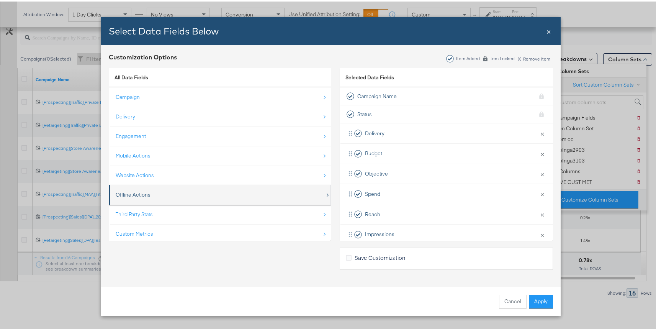
click at [155, 195] on div "Offline Actions" at bounding box center [221, 193] width 210 height 16
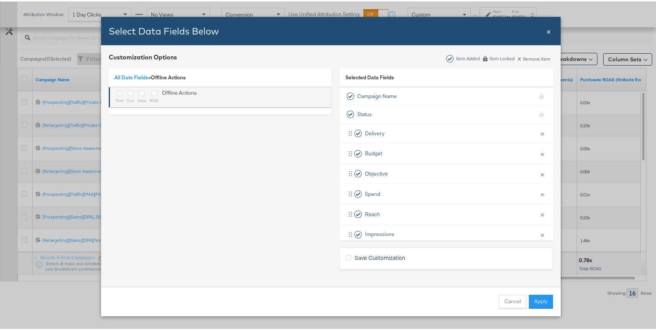
click at [141, 91] on div "Bulk Add Locations Modal" at bounding box center [142, 92] width 9 height 9
click at [117, 90] on icon "Bulk Add Locations Modal" at bounding box center [120, 92] width 6 height 6
click at [0, 0] on input "Bulk Add Locations Modal" at bounding box center [0, 0] width 0 height 0
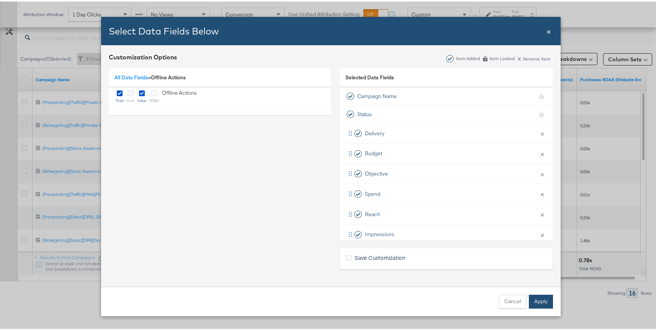
click at [536, 302] on button "Apply" at bounding box center [541, 300] width 24 height 14
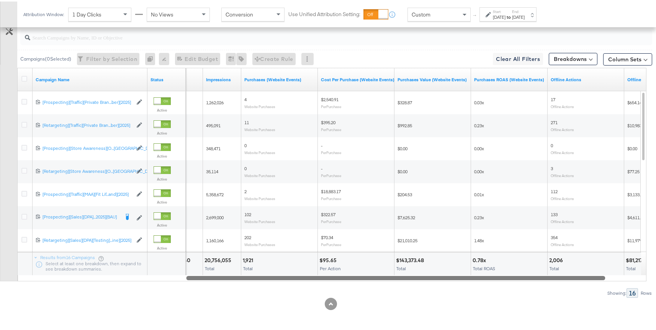
drag, startPoint x: 445, startPoint y: 278, endPoint x: 536, endPoint y: 276, distance: 90.8
click at [536, 276] on div at bounding box center [395, 276] width 419 height 7
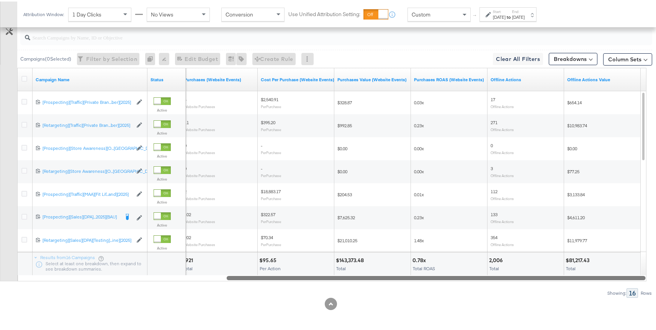
drag, startPoint x: 464, startPoint y: 275, endPoint x: 496, endPoint y: 270, distance: 32.2
click at [496, 270] on div "Campaign Name Status Purchases (Website Events) Cost Per Purchase (Website Even…" at bounding box center [331, 172] width 629 height 213
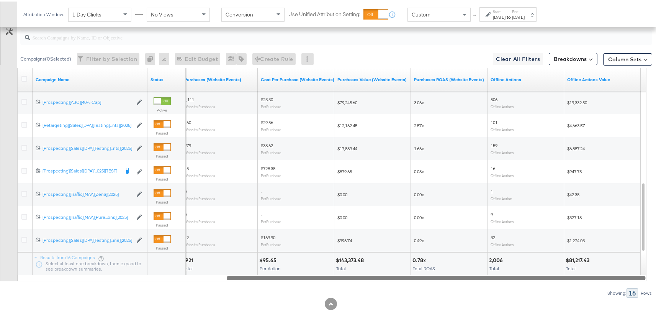
click at [501, 277] on div at bounding box center [436, 276] width 419 height 7
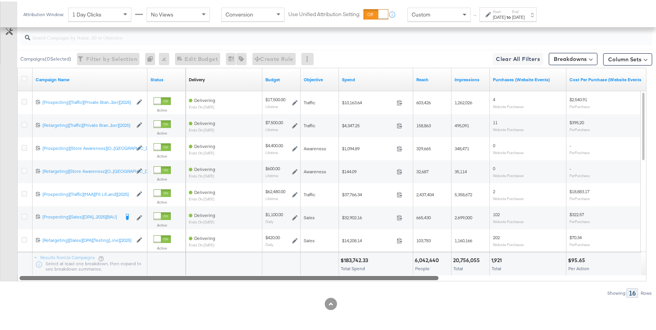
drag, startPoint x: 354, startPoint y: 277, endPoint x: 111, endPoint y: 268, distance: 243.0
click at [111, 268] on div "Campaign Name Status Delivery Sorting Unavailable Budget Objective Spend Reach …" at bounding box center [331, 172] width 629 height 213
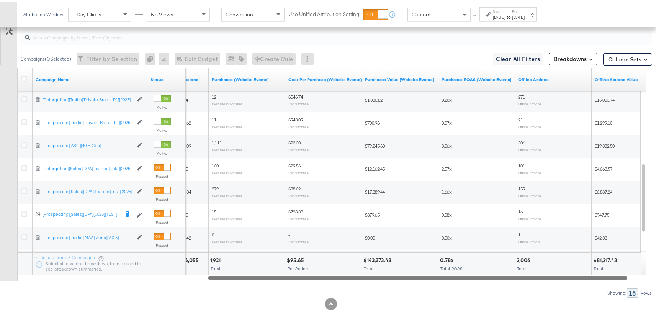
drag, startPoint x: 200, startPoint y: 275, endPoint x: 410, endPoint y: 276, distance: 209.9
click at [410, 276] on div at bounding box center [417, 276] width 419 height 7
click at [437, 273] on div "$143,373.48 Total" at bounding box center [400, 262] width 76 height 23
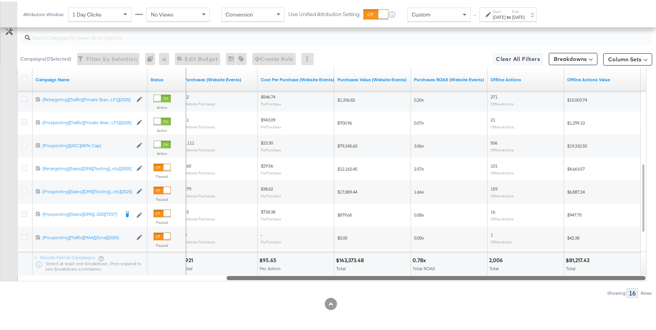
drag, startPoint x: 436, startPoint y: 274, endPoint x: 455, endPoint y: 306, distance: 37.5
click at [455, 306] on div "KPIs Performance & KPIs Customize KPIs ✔ Clicks (Link) ✔ Reach ✔ Impressions ✔ …" at bounding box center [331, 69] width 662 height 522
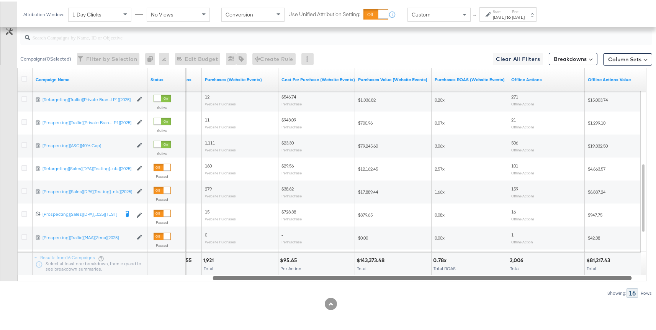
drag, startPoint x: 386, startPoint y: 276, endPoint x: 373, endPoint y: 283, distance: 15.1
click at [373, 283] on div "Campaigns ( 0 Selected) Filter by Selection Filter 0 campaigns 0 Rename 0 campa…" at bounding box center [326, 160] width 652 height 272
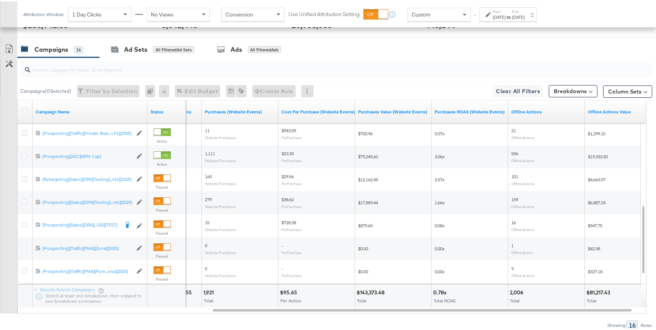
scroll to position [346, 0]
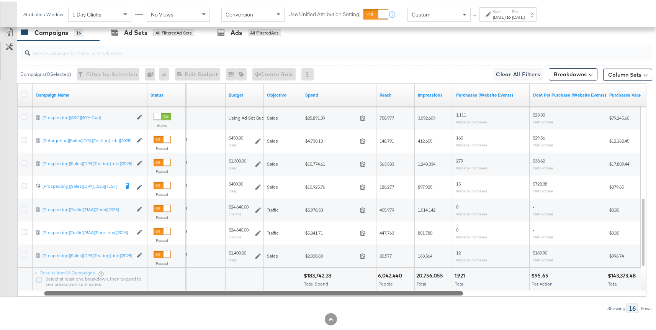
drag, startPoint x: 397, startPoint y: 293, endPoint x: 226, endPoint y: 290, distance: 171.6
click at [226, 290] on div at bounding box center [253, 291] width 419 height 7
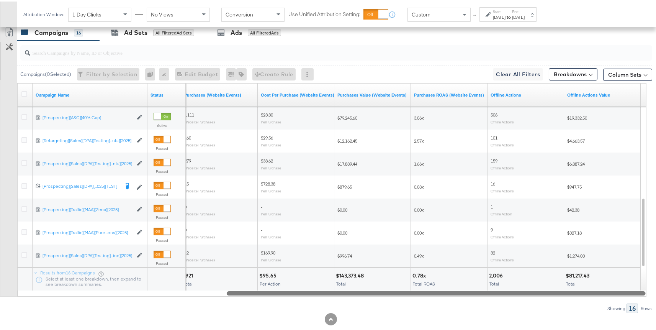
drag, startPoint x: 414, startPoint y: 290, endPoint x: 619, endPoint y: 298, distance: 205.1
click at [619, 298] on div "Campaigns ( 0 Selected) Filter by Selection Filter 0 campaigns 0 Rename 0 campa…" at bounding box center [326, 175] width 652 height 272
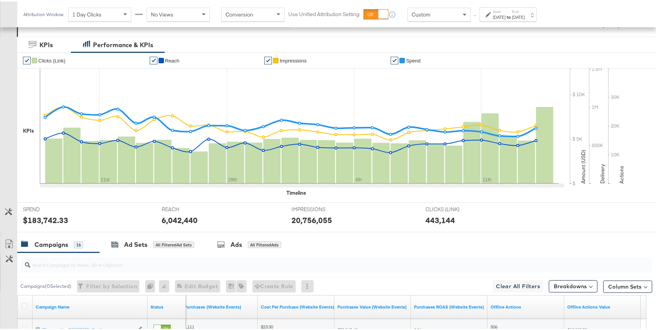
scroll to position [88, 0]
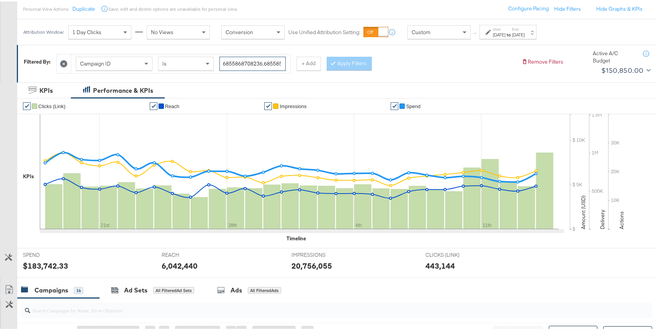
click at [241, 60] on input "6855868708236,6855857686636,6835102072036,6847246512836,6858871248436,683509322…" at bounding box center [253, 62] width 66 height 14
paste input "search"
click at [346, 59] on button "Apply Filters" at bounding box center [349, 62] width 45 height 14
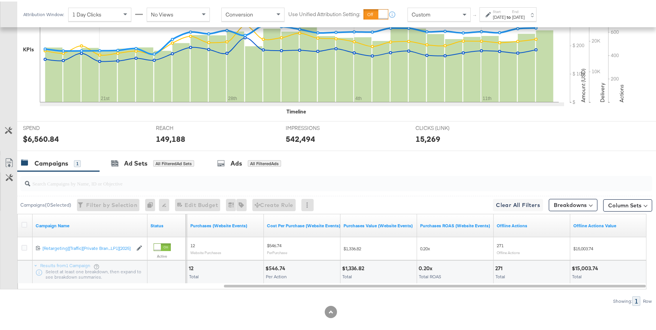
scroll to position [223, 0]
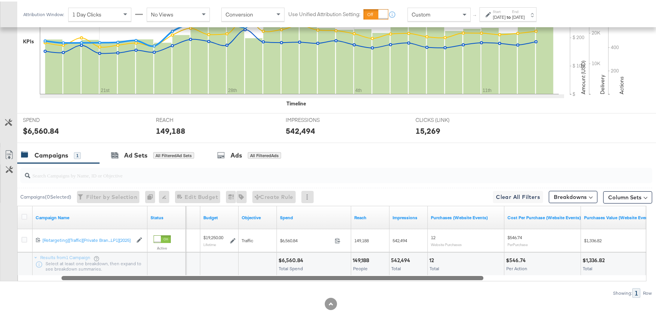
drag, startPoint x: 401, startPoint y: 278, endPoint x: 237, endPoint y: 272, distance: 164.1
click at [237, 272] on div "Campaign Name Status Delivery Sorting Unavailable Budget Objective Spend Reach …" at bounding box center [331, 241] width 629 height 75
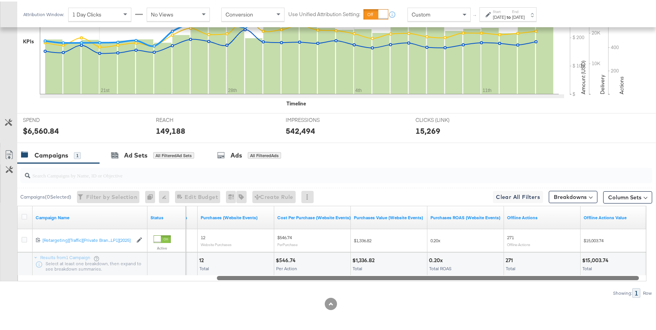
drag, startPoint x: 235, startPoint y: 275, endPoint x: 441, endPoint y: 283, distance: 205.8
click at [441, 283] on div "Campaigns ( 0 Selected) Filter by Selection Filter 0 campaigns 0 Rename 0 campa…" at bounding box center [326, 229] width 652 height 134
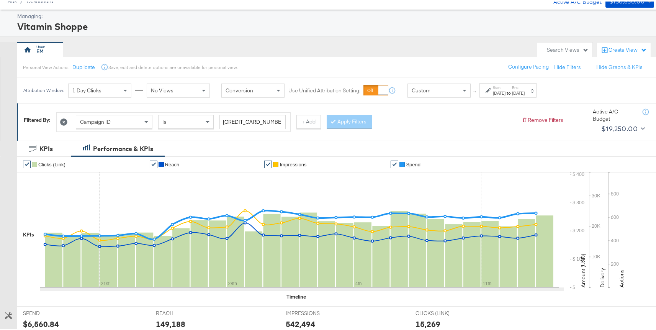
scroll to position [51, 0]
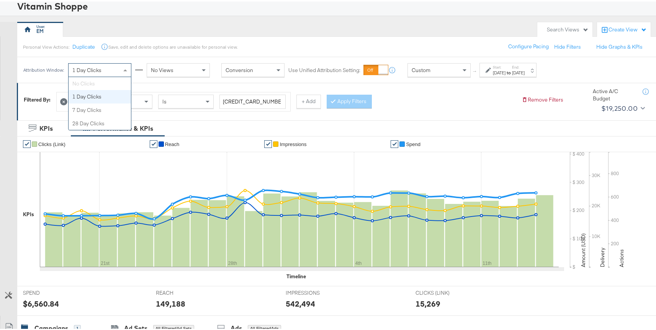
click at [83, 70] on span "1 Day Clicks" at bounding box center [86, 68] width 29 height 7
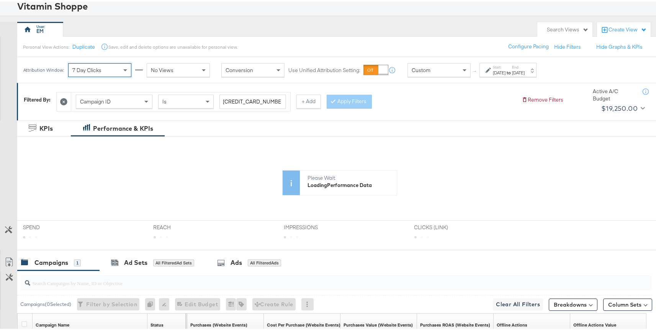
click at [176, 69] on div "No Views" at bounding box center [178, 68] width 62 height 13
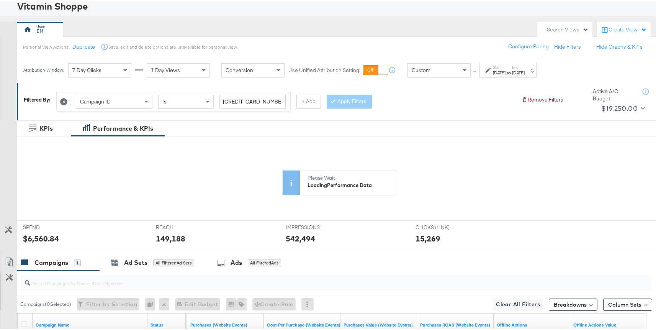
click at [350, 103] on div "Apply Filters" at bounding box center [349, 100] width 45 height 14
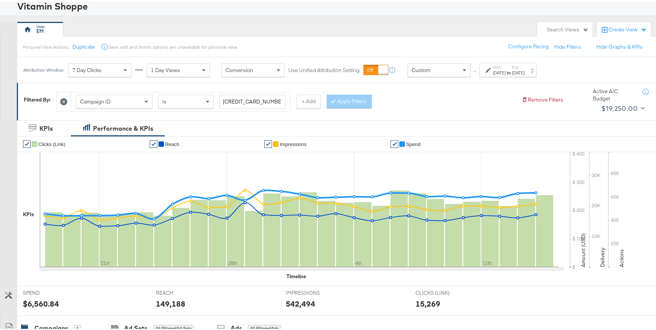
click at [359, 98] on div "Apply Filters" at bounding box center [349, 100] width 45 height 14
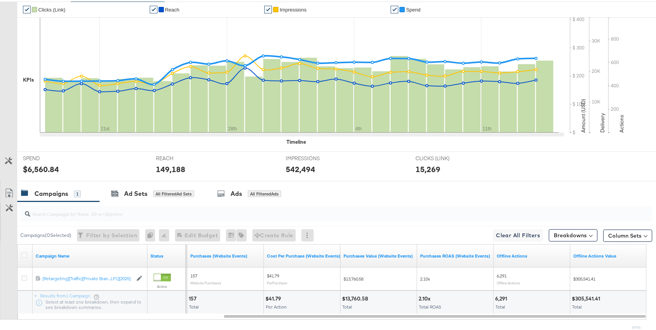
scroll to position [223, 0]
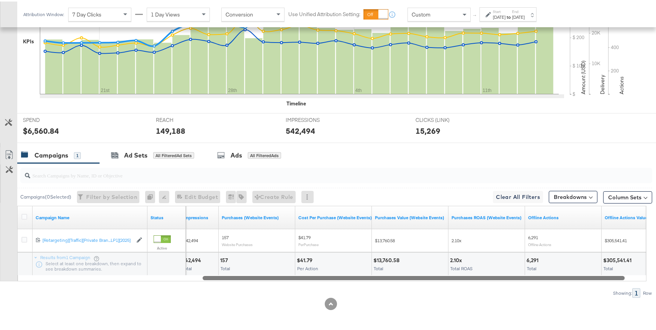
drag, startPoint x: 407, startPoint y: 278, endPoint x: 403, endPoint y: 276, distance: 4.8
click at [403, 276] on div at bounding box center [414, 276] width 422 height 7
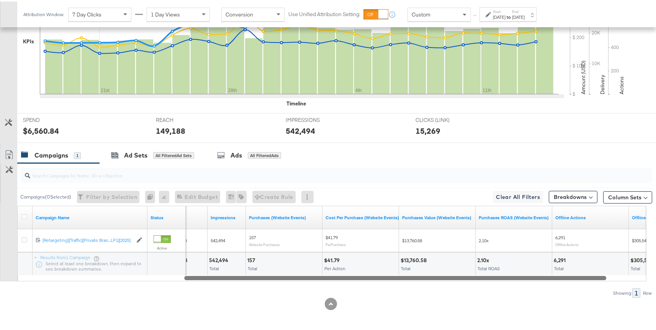
drag, startPoint x: 382, startPoint y: 274, endPoint x: 361, endPoint y: 274, distance: 20.3
click at [361, 274] on div at bounding box center [395, 276] width 422 height 7
drag, startPoint x: 473, startPoint y: 275, endPoint x: 478, endPoint y: 275, distance: 4.2
click at [478, 275] on div at bounding box center [397, 276] width 422 height 7
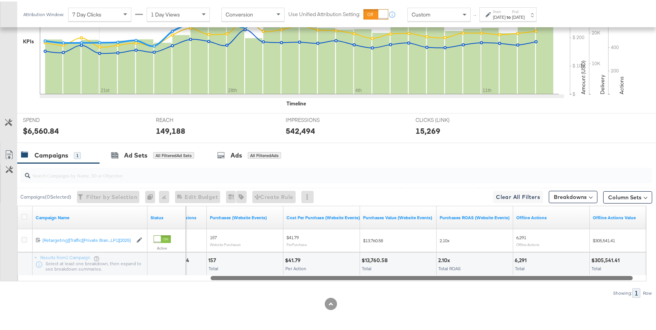
drag, startPoint x: 478, startPoint y: 275, endPoint x: 503, endPoint y: 275, distance: 25.3
click at [503, 275] on div at bounding box center [422, 276] width 422 height 7
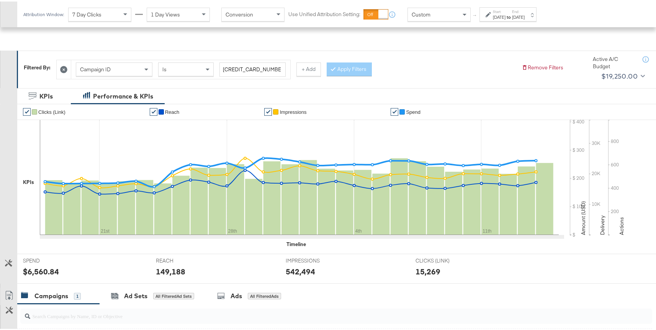
scroll to position [0, 0]
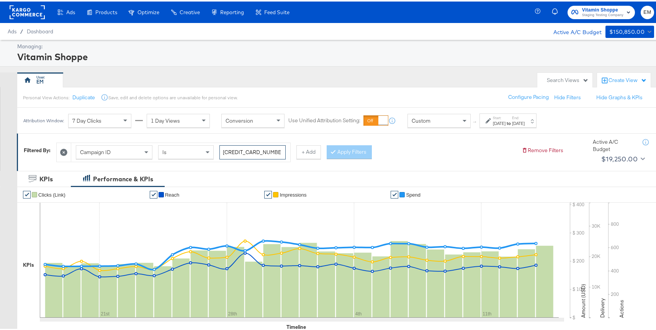
click at [243, 145] on input "6816108120836" at bounding box center [253, 151] width 66 height 14
click at [243, 149] on input "6816108120836" at bounding box center [253, 151] width 66 height 14
paste input "6855868708236 6855857686636 6835102072036 6847246512836 6858871248436 683509322…"
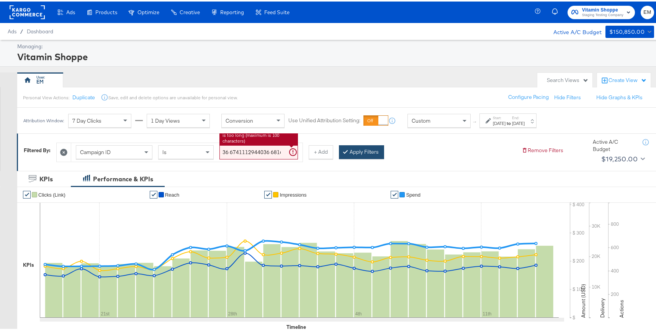
type input "6855868708236 6855857686636 6835102072036 6847246512836 6858871248436 683509322…"
click at [354, 151] on button "Apply Filters" at bounding box center [361, 151] width 45 height 14
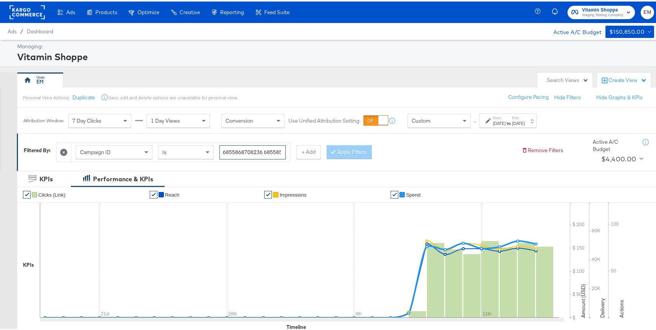
click at [238, 146] on input "6855868708236 6855857686636 6835102072036 6847246512836 6858871248436 683509322…" at bounding box center [253, 151] width 66 height 14
paste input "6855868708236,6855857686636,6835102072036,6847246512836,6858871248436,683509322…"
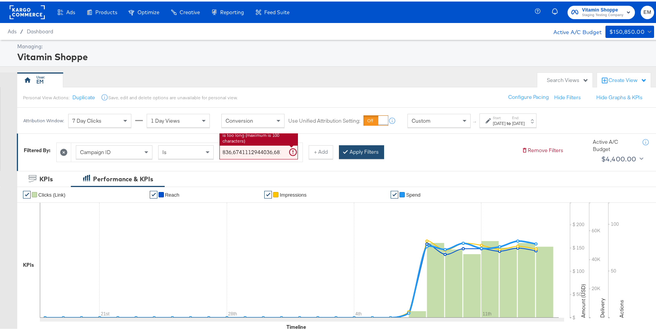
type input "6855868708236,6855857686636,6835102072036,6847246512836,6858871248436,683509322…"
click at [351, 150] on button "Apply Filters" at bounding box center [361, 151] width 45 height 14
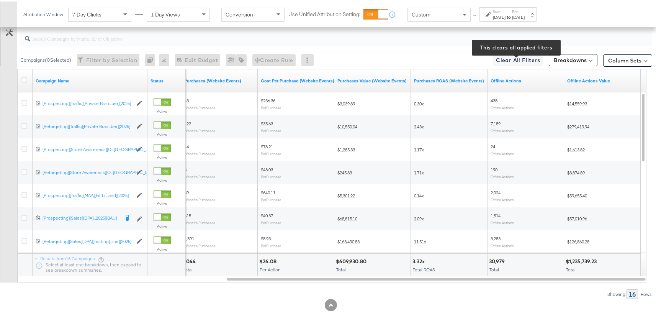
scroll to position [360, 0]
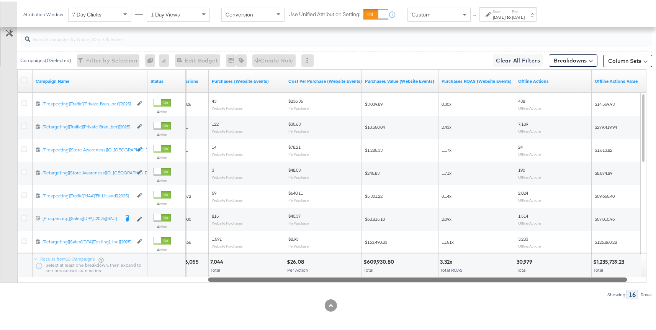
drag, startPoint x: 322, startPoint y: 277, endPoint x: 360, endPoint y: 273, distance: 39.0
click at [360, 273] on div "Campaign Name Status Impressions Purchases (Website Events) Cost Per Purchase (…" at bounding box center [331, 174] width 629 height 213
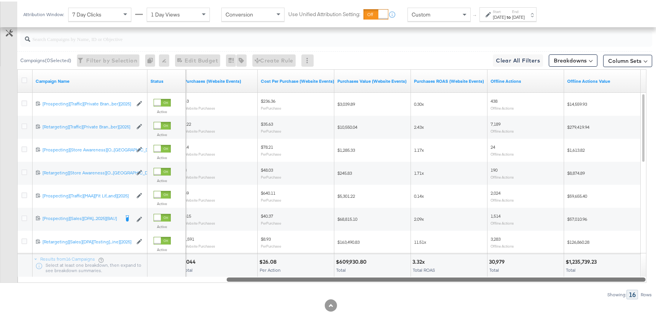
click at [339, 277] on div at bounding box center [436, 277] width 419 height 7
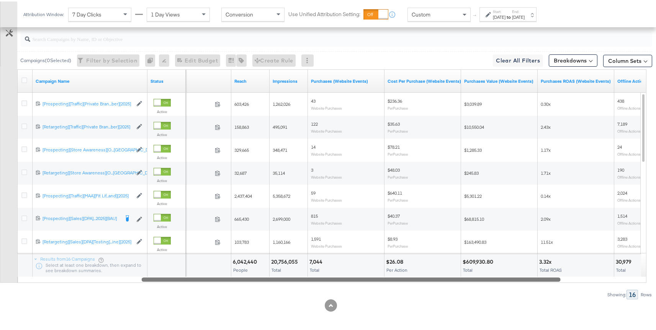
drag, startPoint x: 329, startPoint y: 276, endPoint x: 243, endPoint y: 278, distance: 85.8
click at [243, 278] on div at bounding box center [351, 277] width 419 height 7
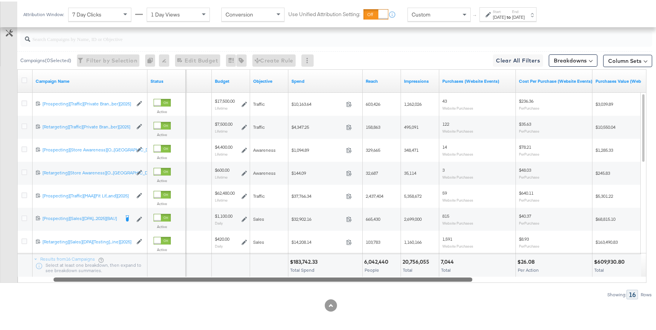
drag, startPoint x: 403, startPoint y: 275, endPoint x: 330, endPoint y: 276, distance: 72.4
click at [330, 276] on div at bounding box center [263, 277] width 419 height 7
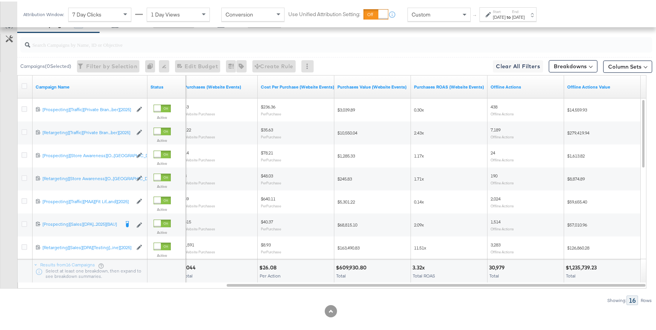
scroll to position [361, 0]
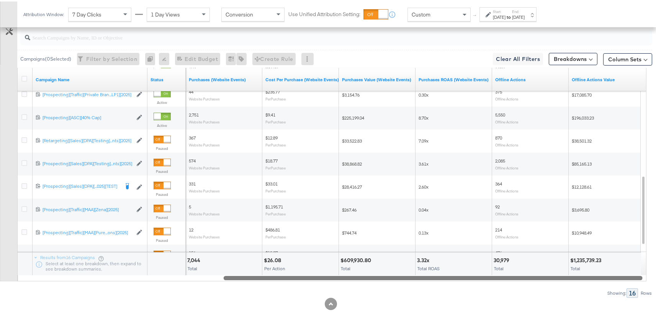
drag, startPoint x: 469, startPoint y: 277, endPoint x: 482, endPoint y: 277, distance: 13.4
click at [482, 277] on div at bounding box center [433, 276] width 419 height 7
